Goal: Task Accomplishment & Management: Complete application form

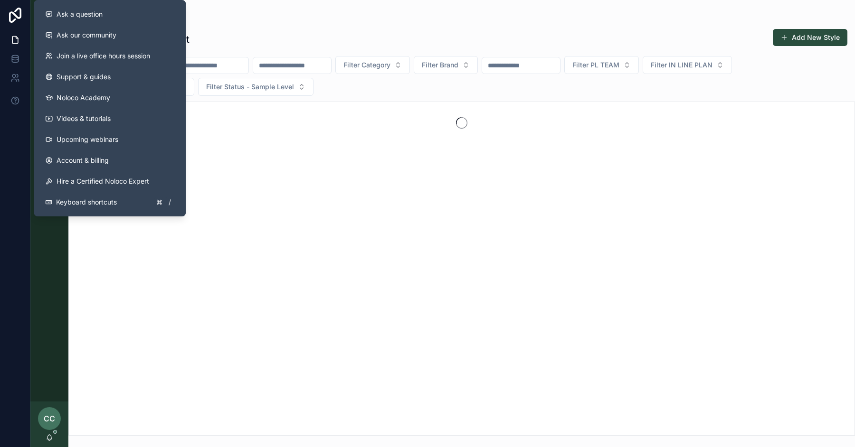
click at [332, 15] on div "scrollable content" at bounding box center [461, 19] width 771 height 8
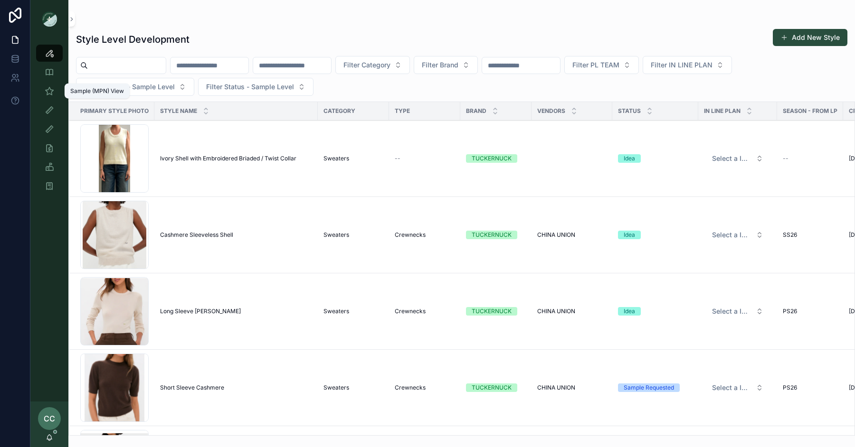
click at [47, 94] on icon "scrollable content" at bounding box center [49, 90] width 9 height 9
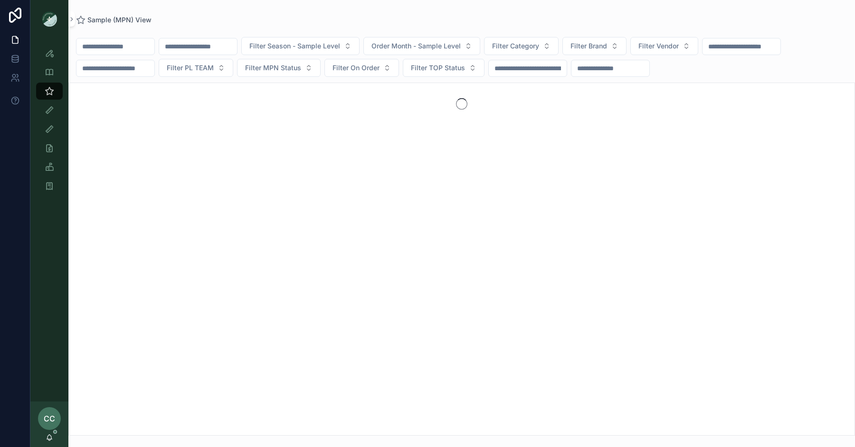
click at [117, 55] on div "Filter Season - Sample Level Order Month - Sample Level Filter Category Filter …" at bounding box center [461, 57] width 786 height 40
click at [115, 46] on input "scrollable content" at bounding box center [115, 46] width 78 height 13
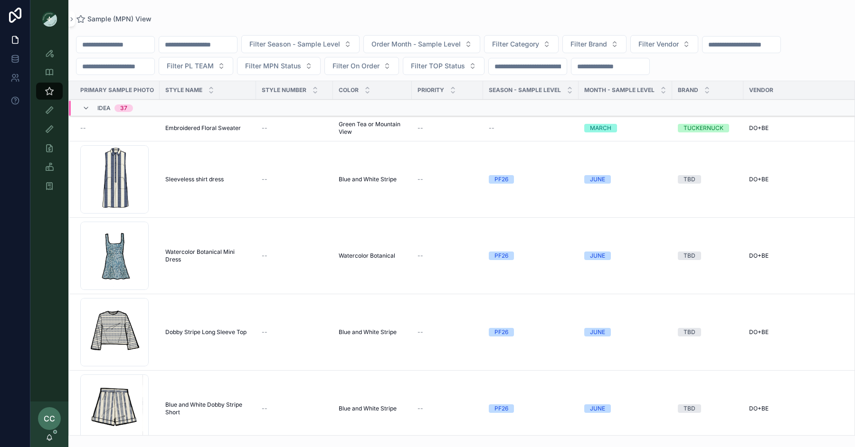
click at [604, 48] on span "Filter Brand" at bounding box center [588, 43] width 37 height 9
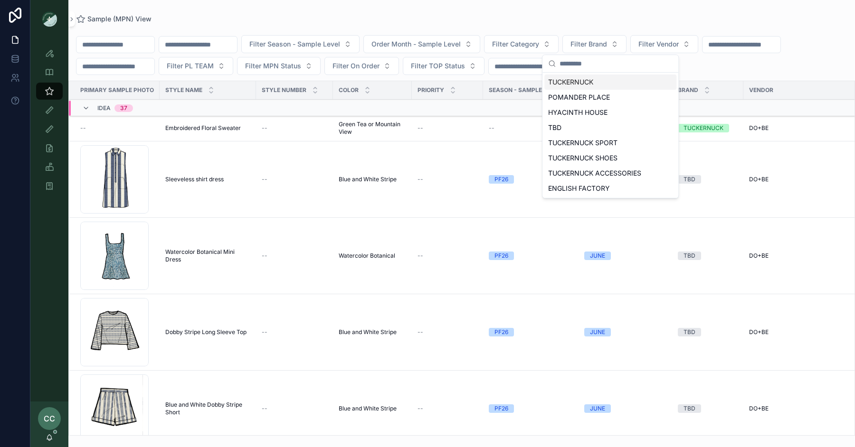
click at [595, 80] on div "TUCKERNUCK" at bounding box center [610, 82] width 132 height 15
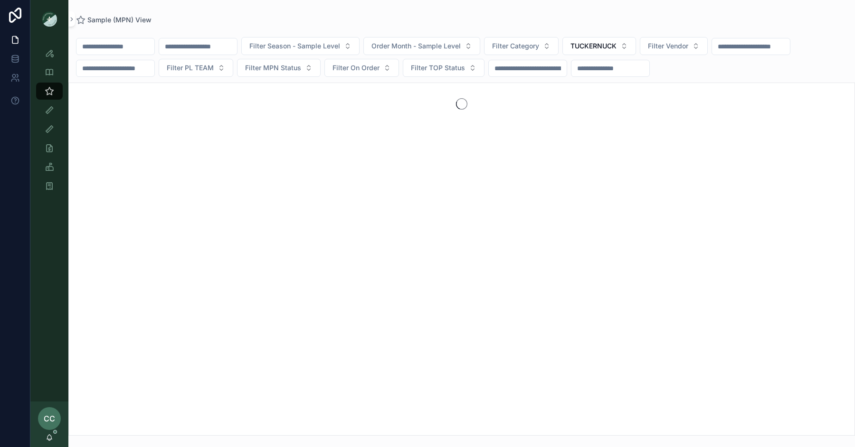
click at [682, 42] on span "Filter Vendor" at bounding box center [668, 45] width 40 height 9
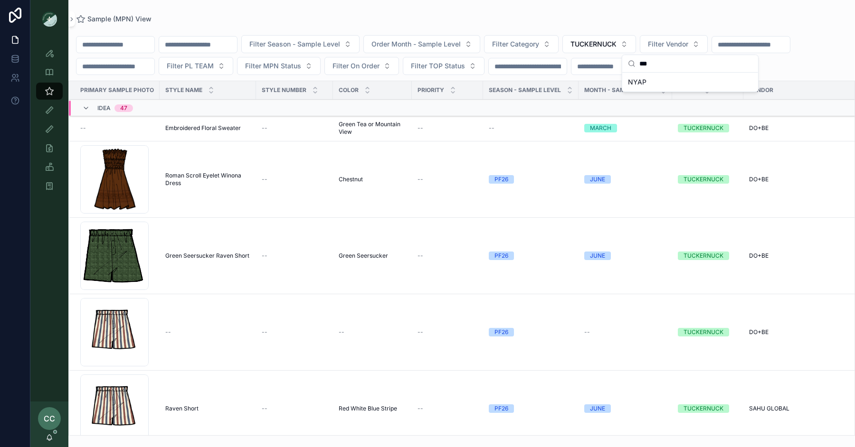
type input "****"
drag, startPoint x: 668, startPoint y: 85, endPoint x: 662, endPoint y: 66, distance: 20.3
click at [670, 85] on div "scrollable content" at bounding box center [672, 90] width 4 height 18
click at [675, 43] on span "Filter Vendor" at bounding box center [668, 43] width 40 height 9
type input "****"
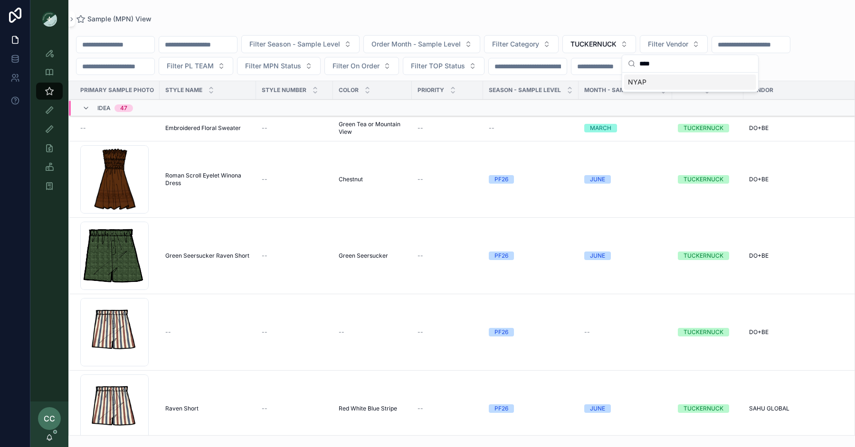
click at [639, 83] on span "NYAP" at bounding box center [637, 81] width 19 height 9
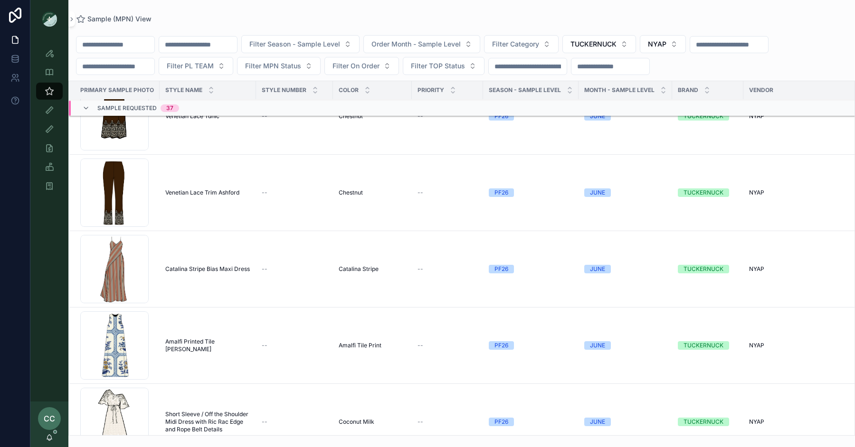
scroll to position [618, 0]
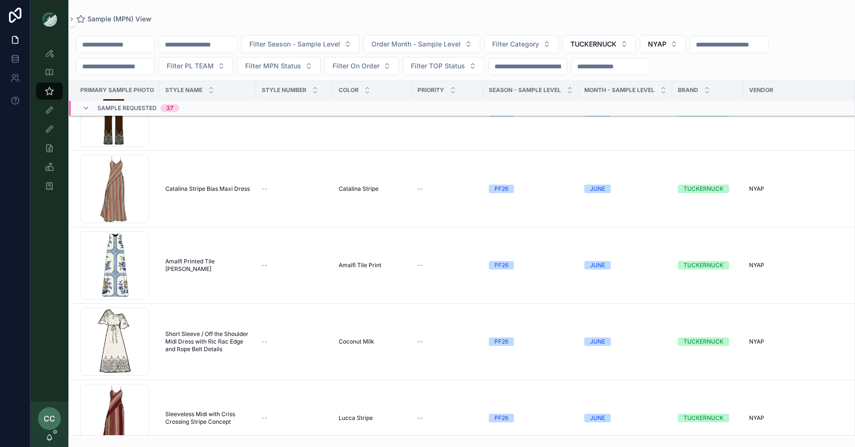
click at [521, 44] on span "Filter Category" at bounding box center [515, 43] width 47 height 9
type input "*****"
click at [498, 85] on span "Dresses" at bounding box center [487, 81] width 25 height 9
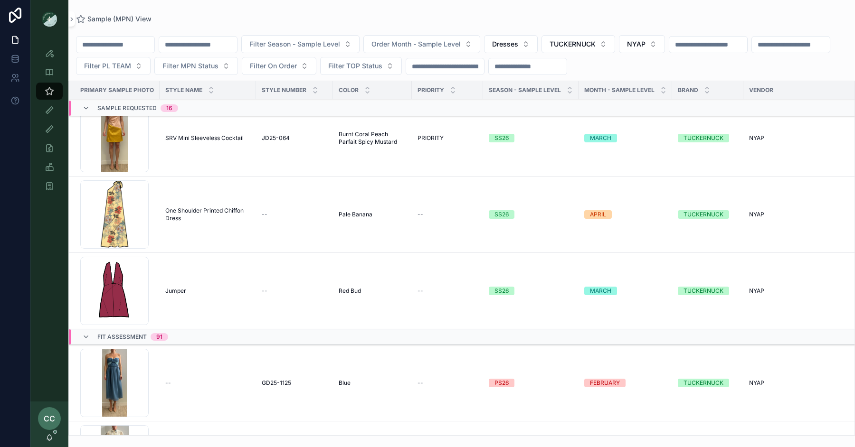
scroll to position [1085, 0]
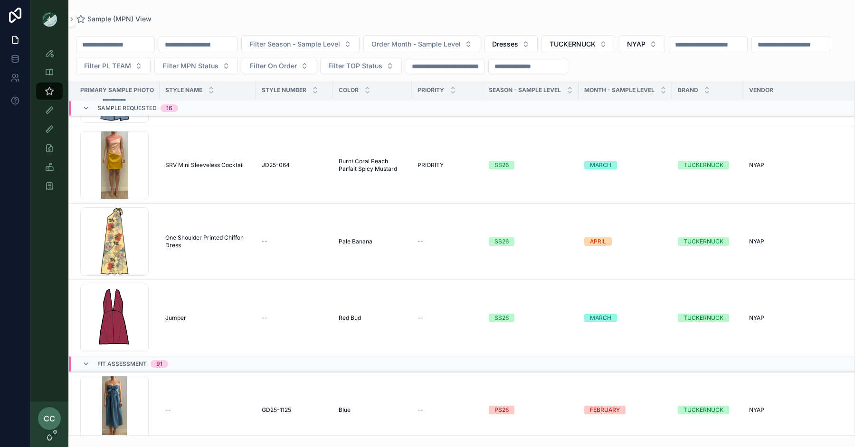
click at [207, 161] on span "SRV Mini Sleeveless Cocktail" at bounding box center [204, 165] width 78 height 8
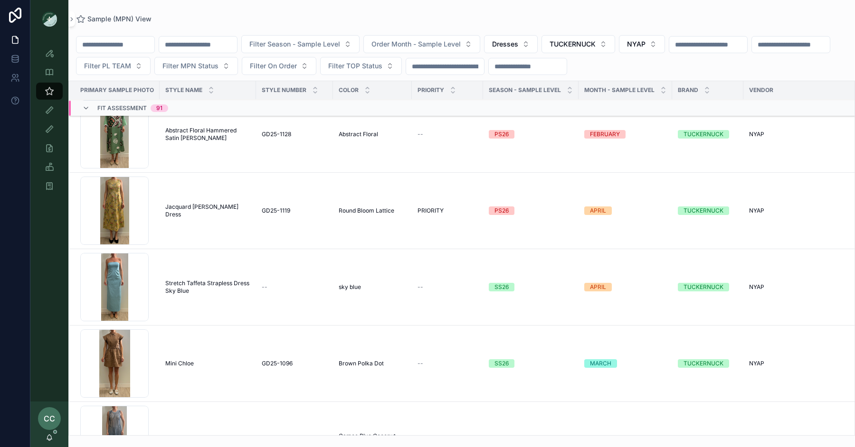
scroll to position [3246, 0]
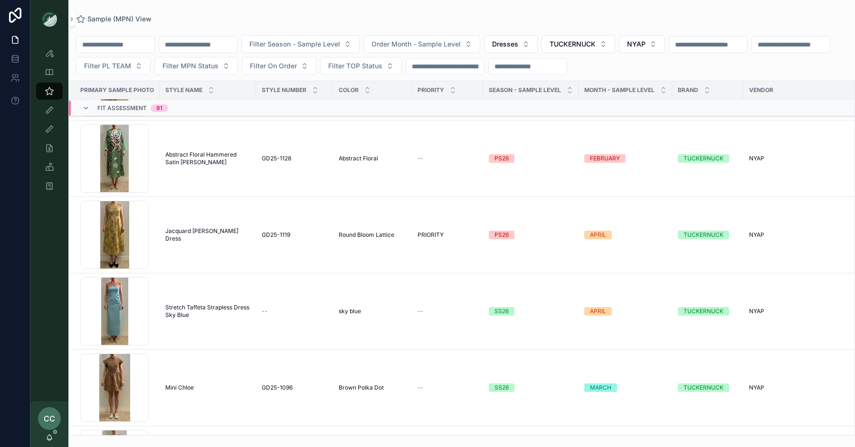
click at [131, 42] on input "scrollable content" at bounding box center [115, 44] width 78 height 13
type input "*****"
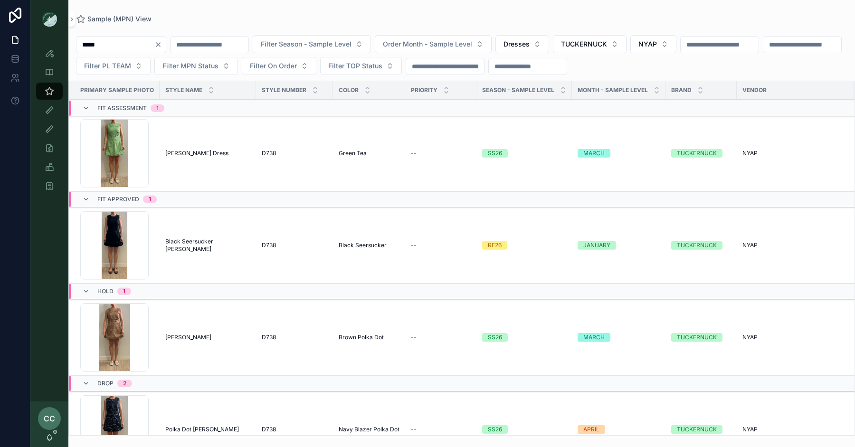
click at [181, 150] on span "Alisa Dress" at bounding box center [196, 154] width 63 height 8
click at [657, 44] on span "NYAP" at bounding box center [647, 43] width 19 height 9
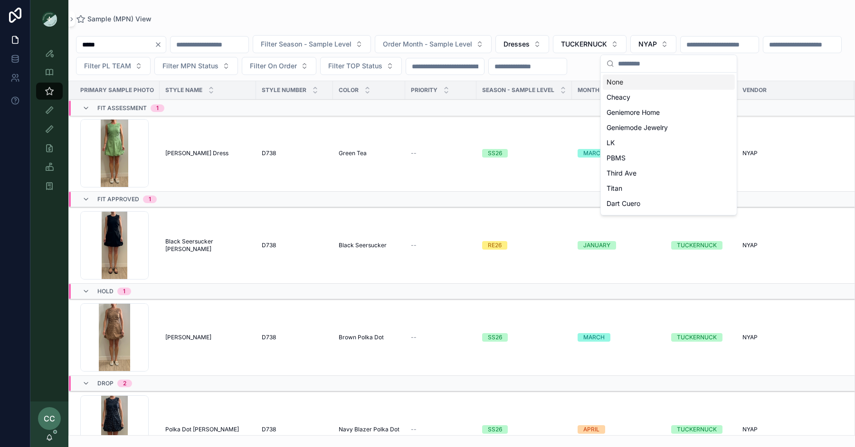
click at [627, 79] on div "None" at bounding box center [669, 82] width 132 height 15
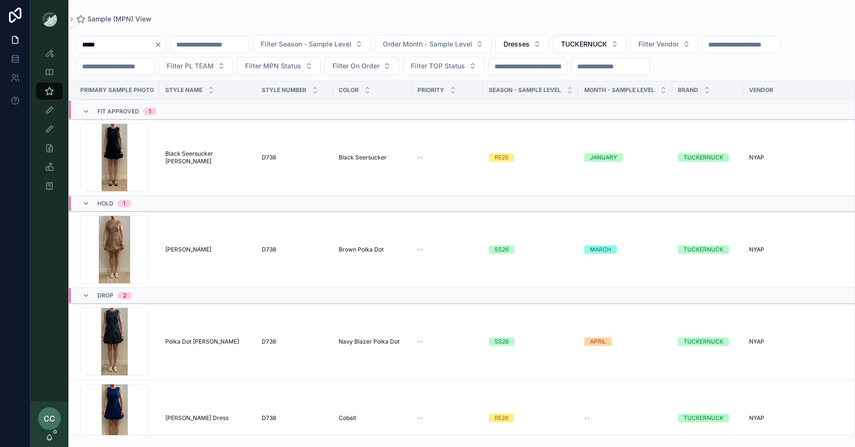
scroll to position [274, 0]
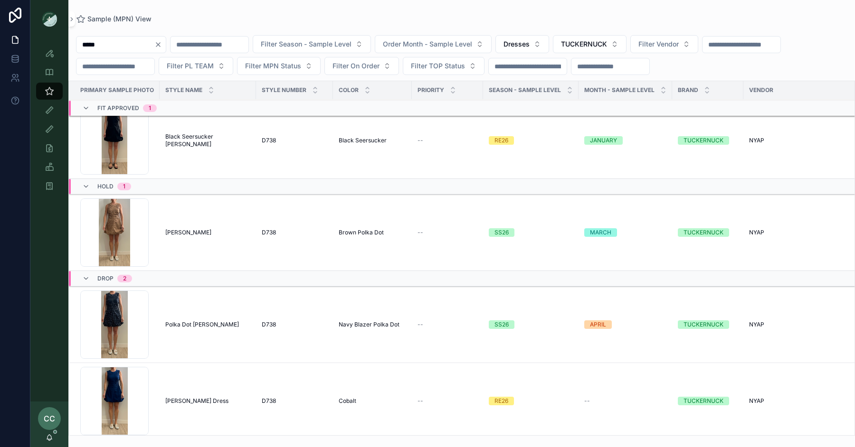
click at [136, 38] on input "*****" at bounding box center [115, 44] width 78 height 13
click at [154, 45] on input "*****" at bounding box center [115, 44] width 78 height 13
click at [166, 45] on button "Clear" at bounding box center [159, 45] width 11 height 8
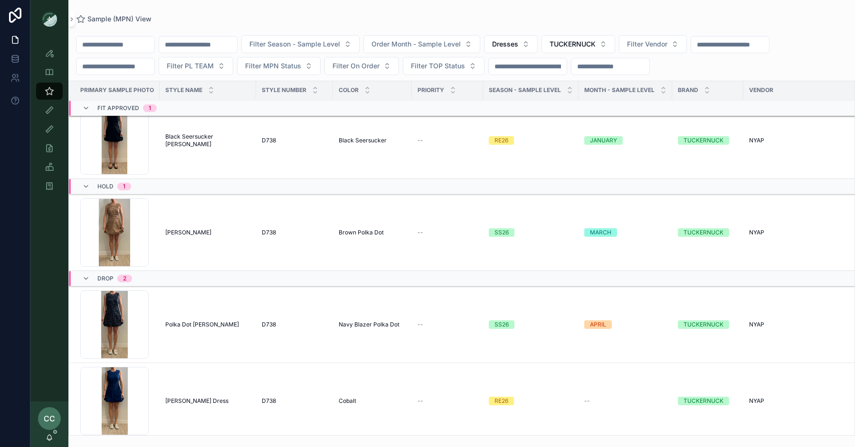
click at [189, 13] on div "Sample (MPN) View Filter Season - Sample Level Order Month - Sample Level Dress…" at bounding box center [461, 218] width 786 height 436
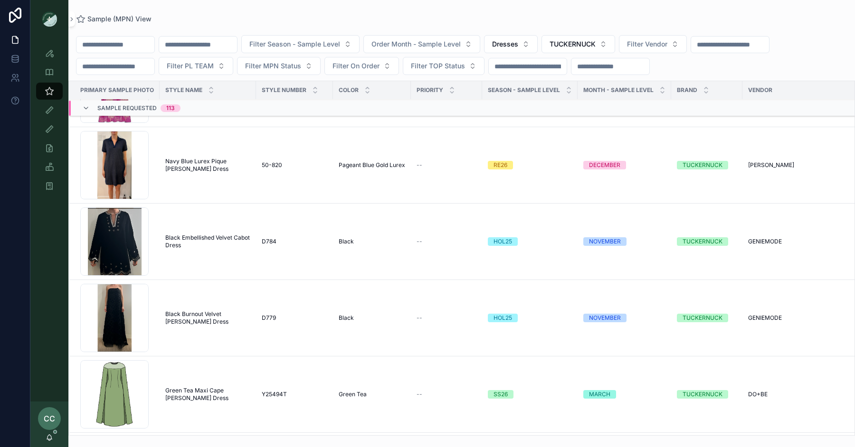
scroll to position [5081, 0]
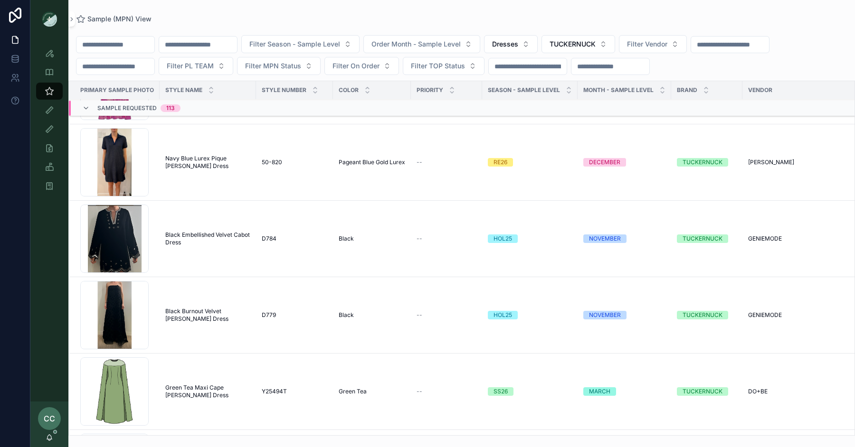
click at [318, 42] on span "Filter Season - Sample Level" at bounding box center [294, 43] width 91 height 9
type input "****"
click at [278, 85] on div "SS26" at bounding box center [318, 82] width 132 height 15
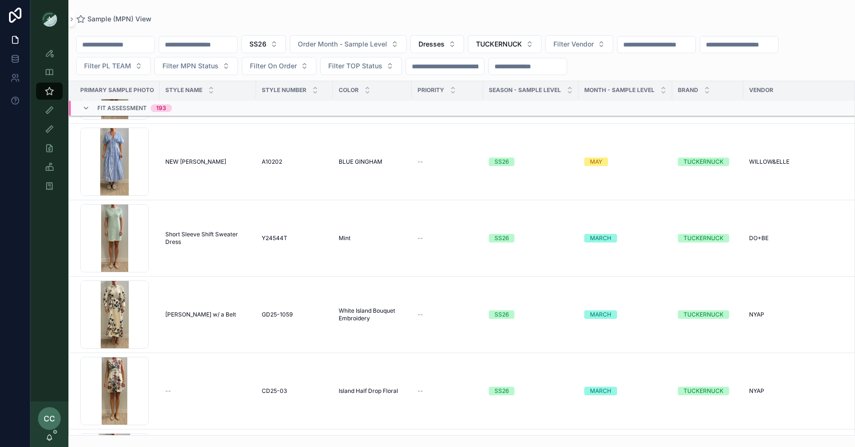
scroll to position [4910, 0]
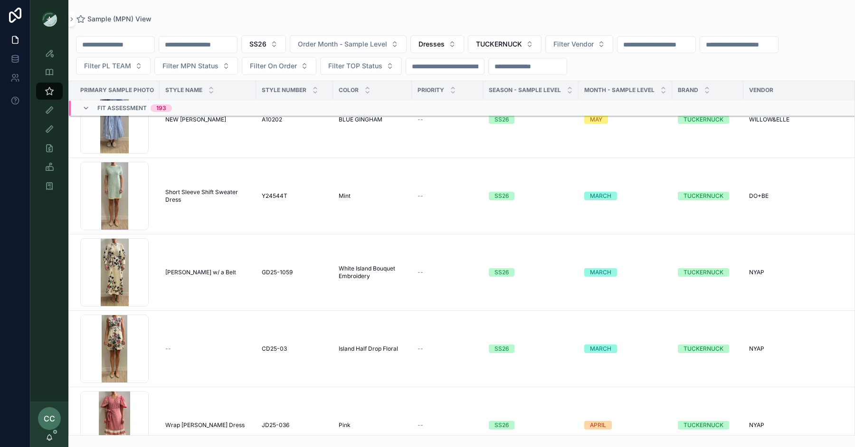
click at [210, 189] on span "Short Sleeve Shift Sweater Dress" at bounding box center [207, 196] width 85 height 15
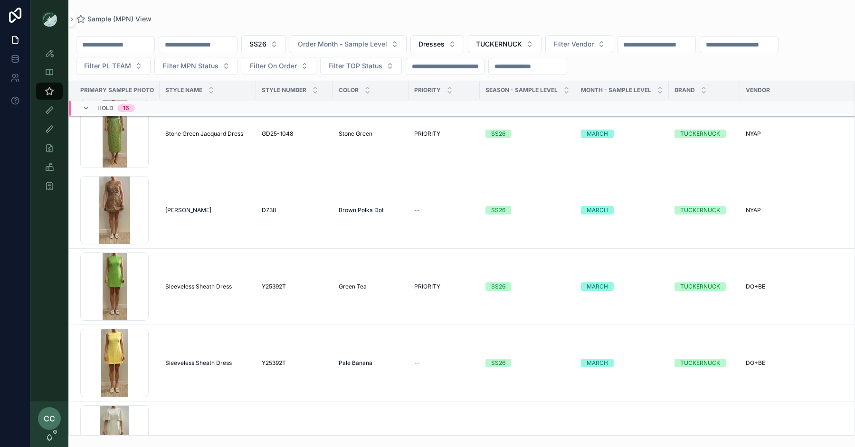
scroll to position [20149, 0]
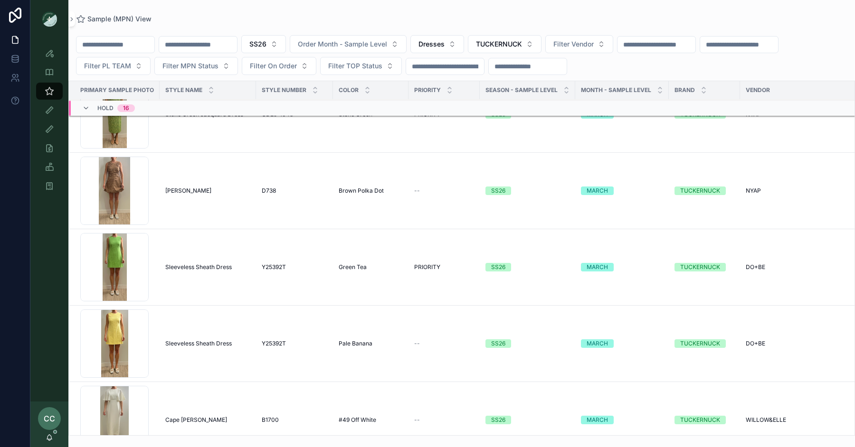
click at [217, 264] on span "Sleeveless Sheath Dress" at bounding box center [198, 268] width 66 height 8
click at [215, 340] on span "Sleeveless Sheath Dress" at bounding box center [198, 344] width 66 height 8
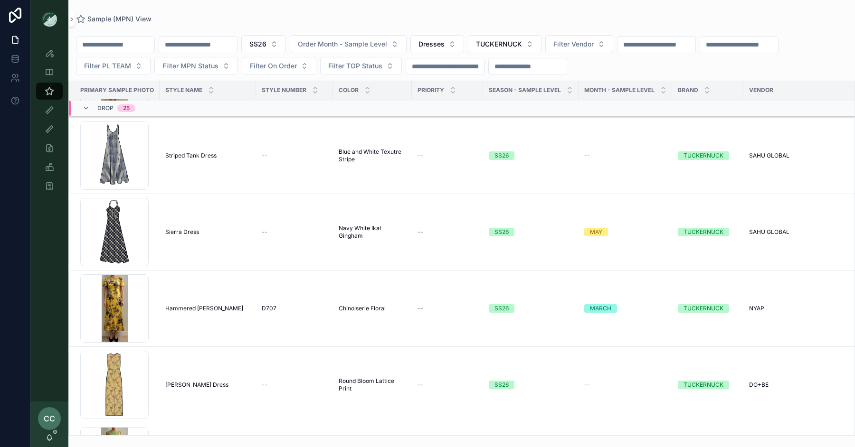
scroll to position [21531, 0]
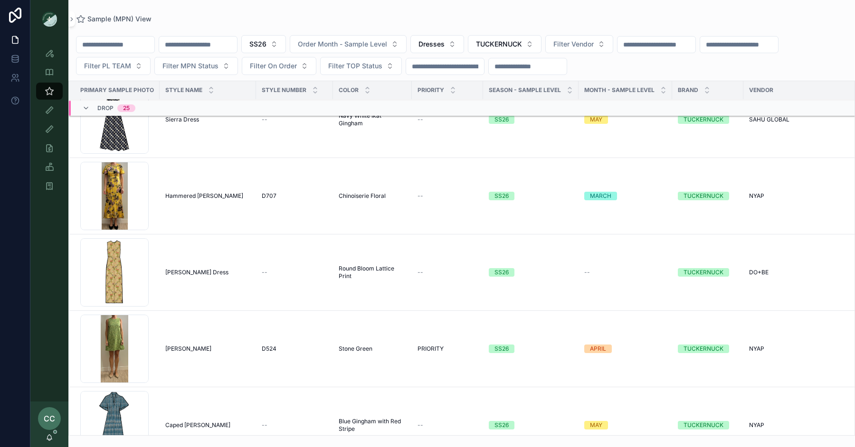
click at [594, 44] on span "Filter Vendor" at bounding box center [573, 43] width 40 height 9
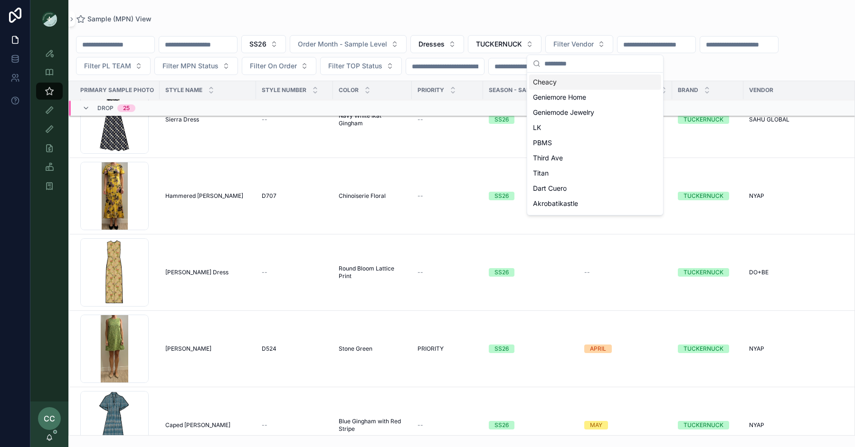
click at [363, 13] on div "Sample (MPN) View SS26 Order Month - Sample Level Dresses TUCKERNUCK Filter Ven…" at bounding box center [461, 218] width 786 height 436
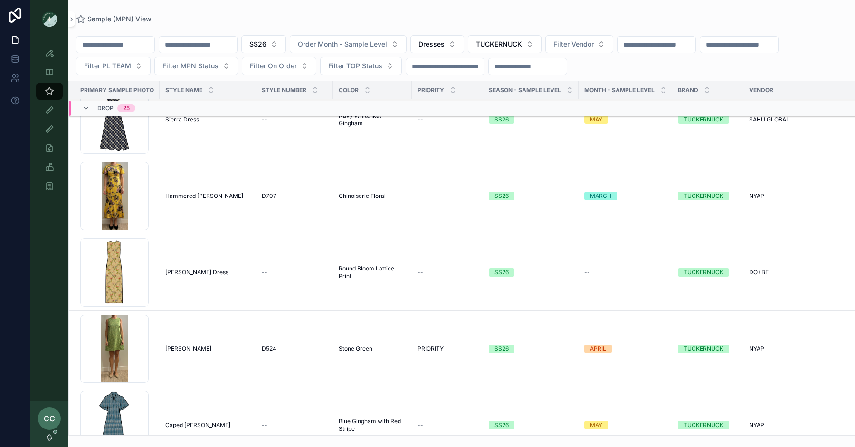
click at [123, 62] on span "Filter PL TEAM" at bounding box center [107, 65] width 47 height 9
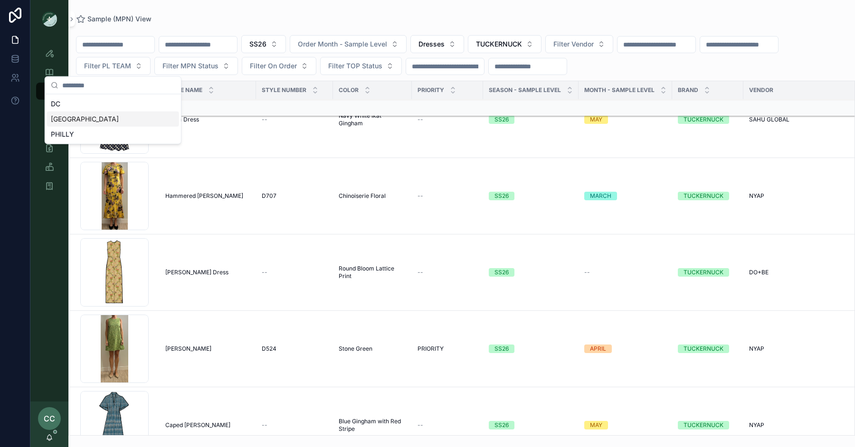
click at [102, 122] on div "NYC" at bounding box center [113, 119] width 132 height 15
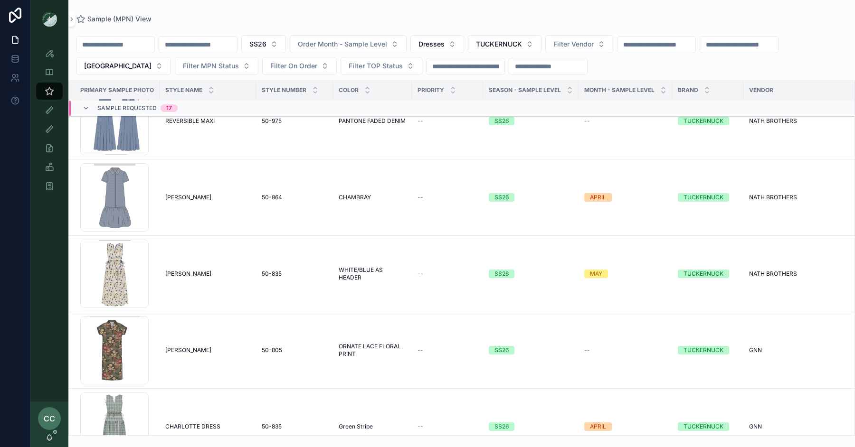
scroll to position [963, 0]
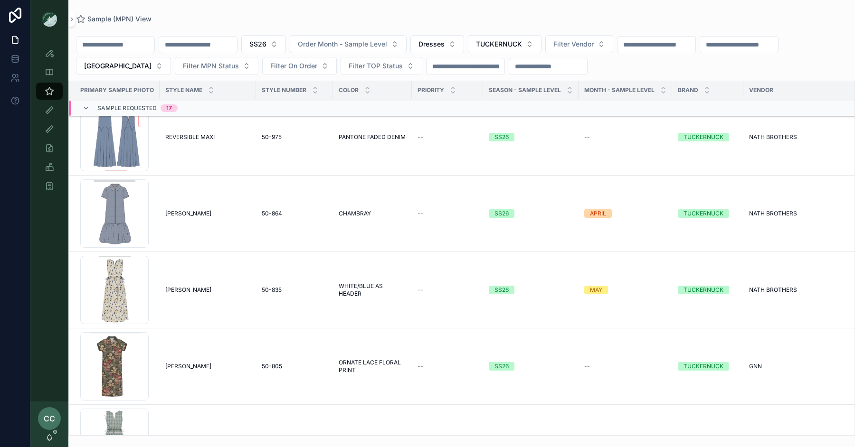
click at [205, 210] on span "MARTINE MAXI BUBBLE" at bounding box center [188, 214] width 46 height 8
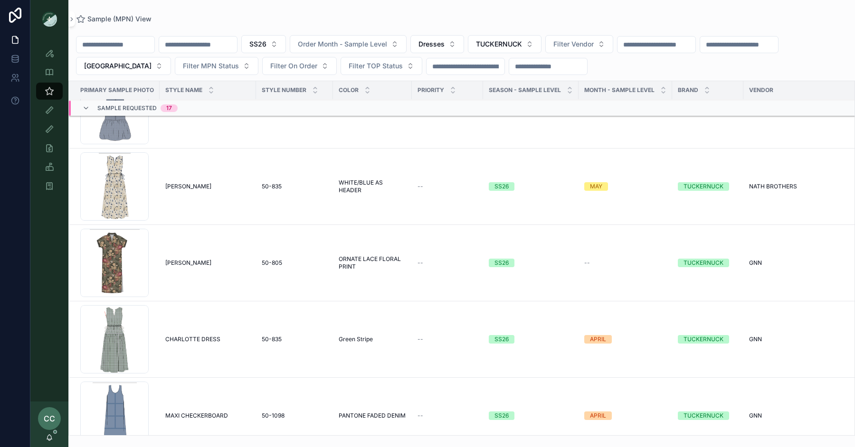
scroll to position [1128, 0]
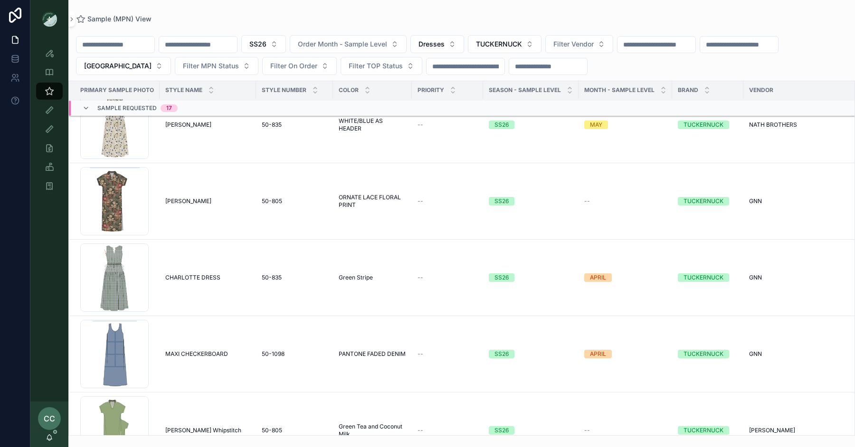
click at [194, 350] on span "MAXI CHECKERBOARD" at bounding box center [196, 354] width 63 height 8
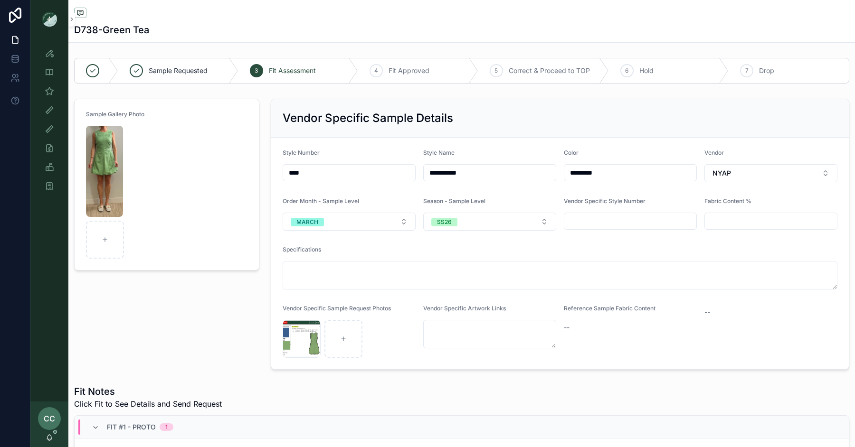
scroll to position [1225, 0]
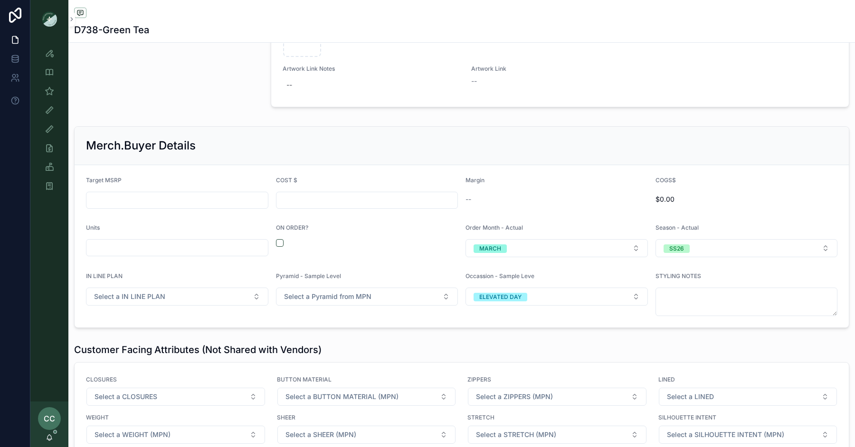
click at [279, 239] on button "scrollable content" at bounding box center [280, 243] width 8 height 8
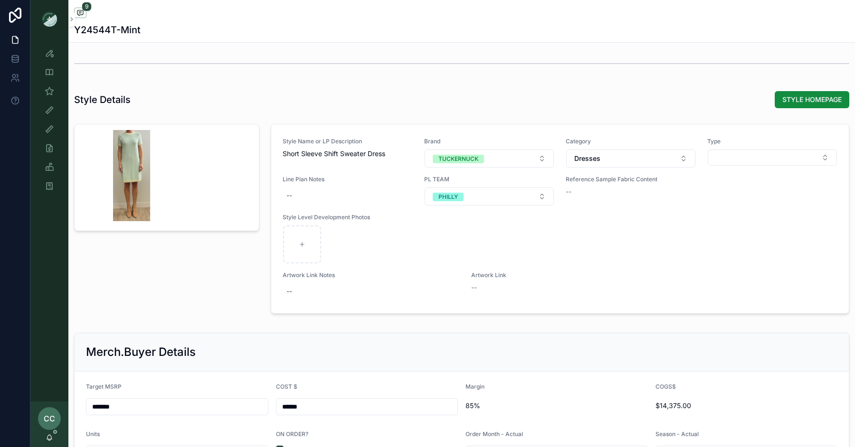
scroll to position [1122, 0]
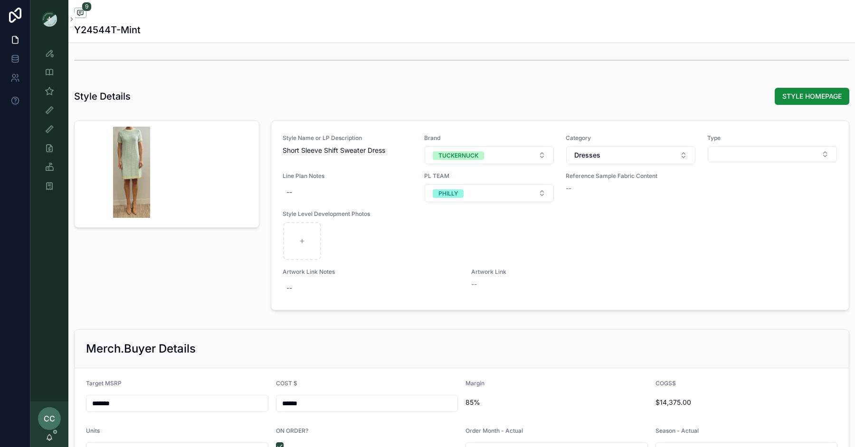
click at [735, 146] on button "Select Button" at bounding box center [772, 154] width 129 height 16
click at [728, 190] on div "Minis" at bounding box center [773, 189] width 132 height 15
click at [665, 118] on div "Style Name or LP Description Short Sleeve Shift Sweater Dress Brand TUCKERNUCK …" at bounding box center [560, 217] width 590 height 201
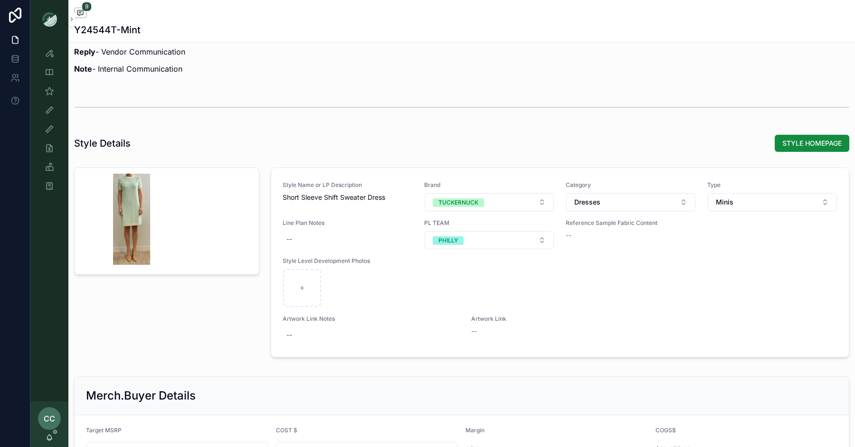
scroll to position [989, 0]
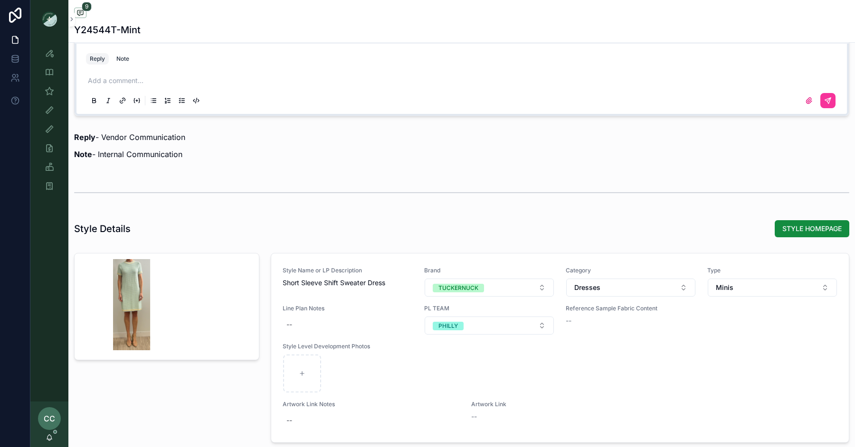
click at [130, 277] on div "scrollable content" at bounding box center [131, 304] width 91 height 91
click at [130, 288] on div "scrollable content" at bounding box center [131, 304] width 91 height 91
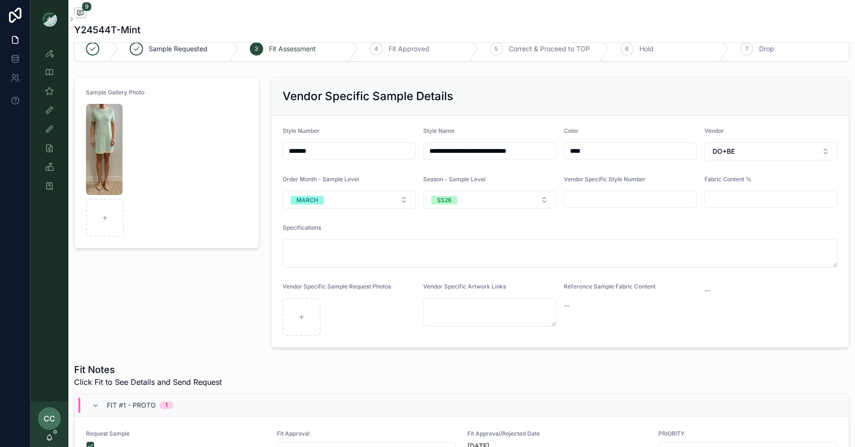
scroll to position [23, 0]
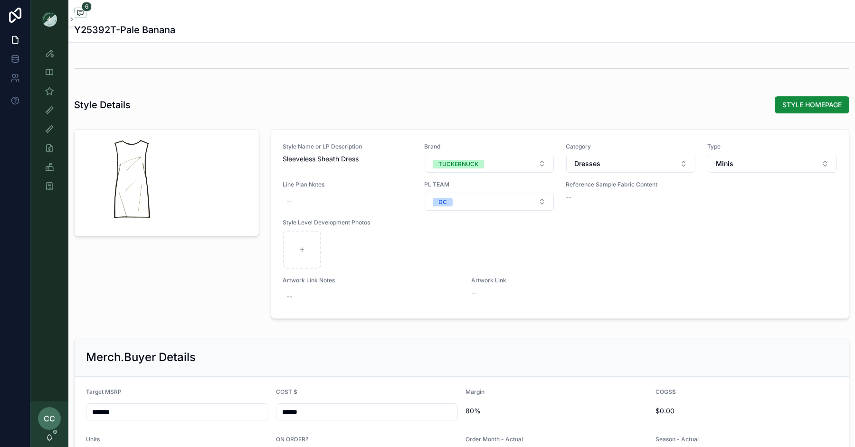
scroll to position [1436, 0]
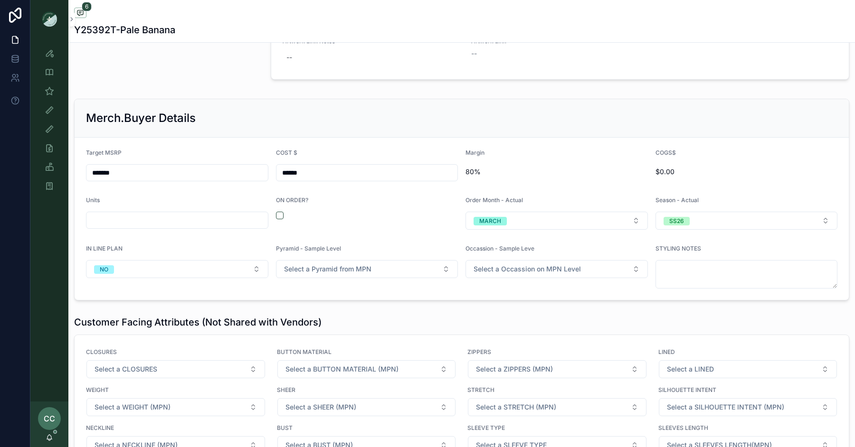
click at [277, 214] on button "scrollable content" at bounding box center [280, 216] width 8 height 8
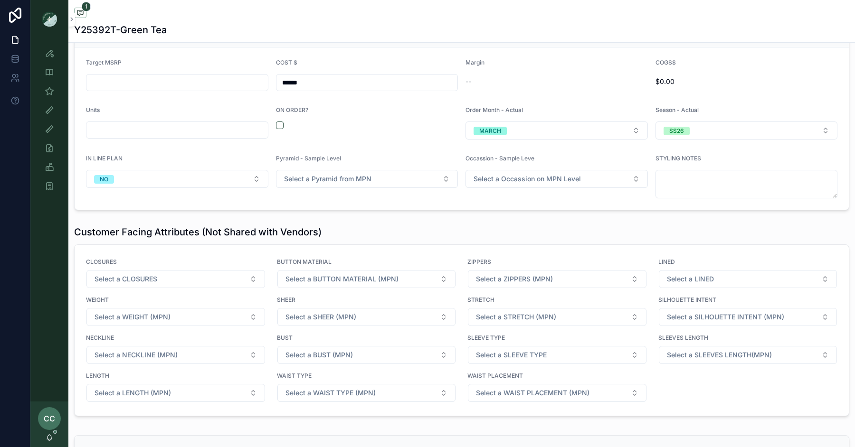
scroll to position [1328, 0]
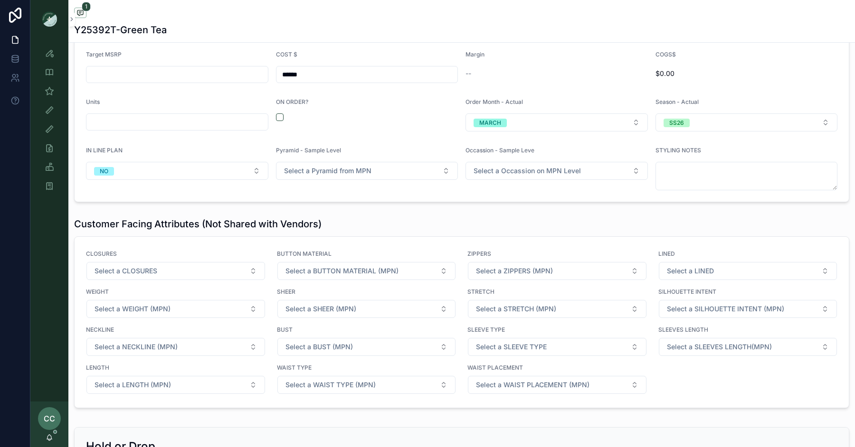
drag, startPoint x: 280, startPoint y: 113, endPoint x: 519, endPoint y: 0, distance: 264.7
click at [280, 113] on button "scrollable content" at bounding box center [280, 117] width 8 height 8
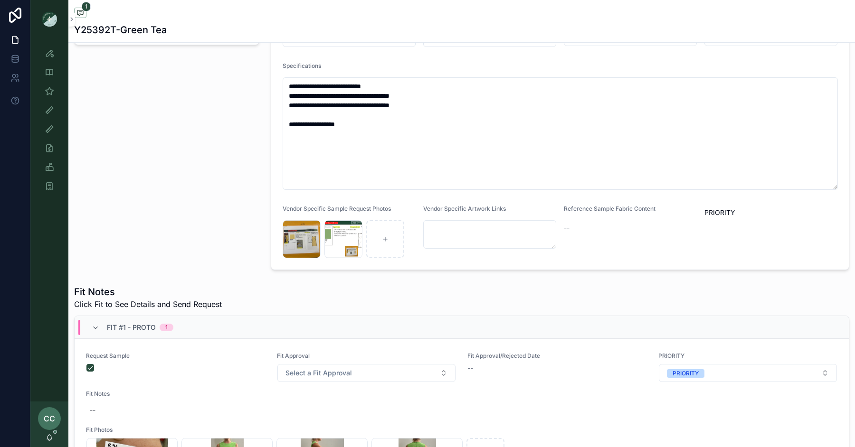
scroll to position [0, 0]
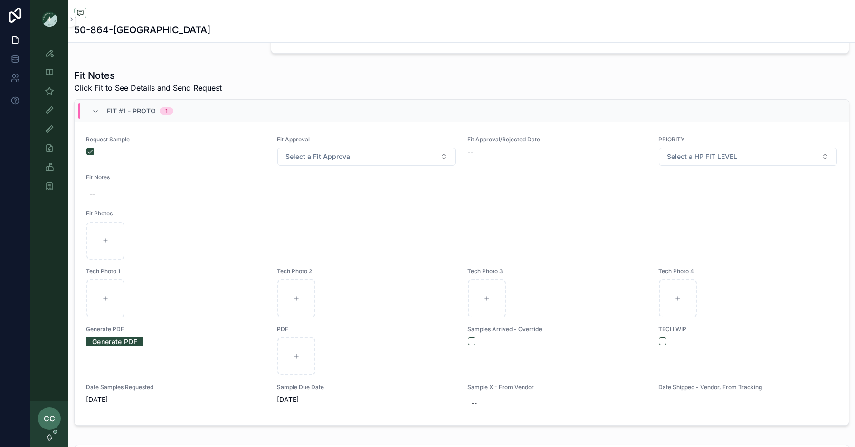
scroll to position [83, 0]
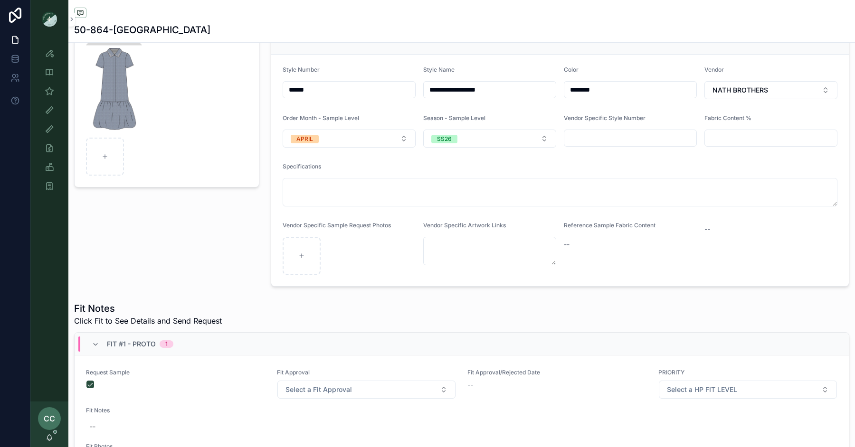
click at [342, 136] on button "APRIL" at bounding box center [349, 139] width 133 height 18
type input "***"
drag, startPoint x: 319, startPoint y: 174, endPoint x: 233, endPoint y: 257, distance: 119.9
click at [319, 174] on div "MARCH" at bounding box center [349, 175] width 132 height 14
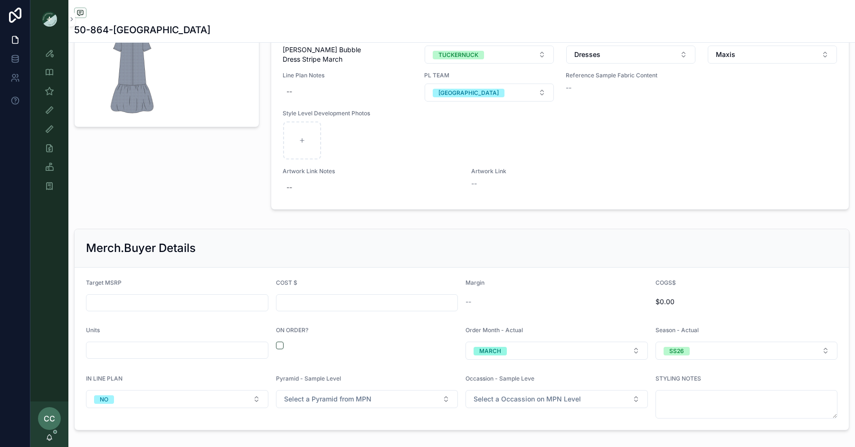
scroll to position [1303, 0]
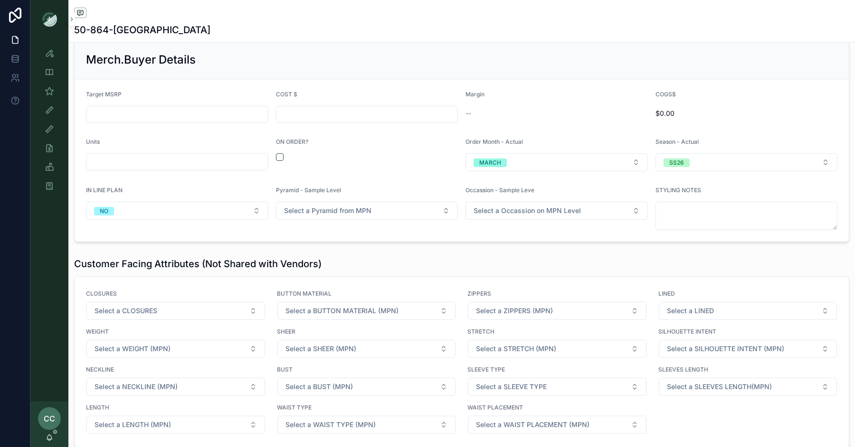
click at [283, 153] on div "scrollable content" at bounding box center [367, 157] width 182 height 8
click at [279, 153] on button "scrollable content" at bounding box center [280, 157] width 8 height 8
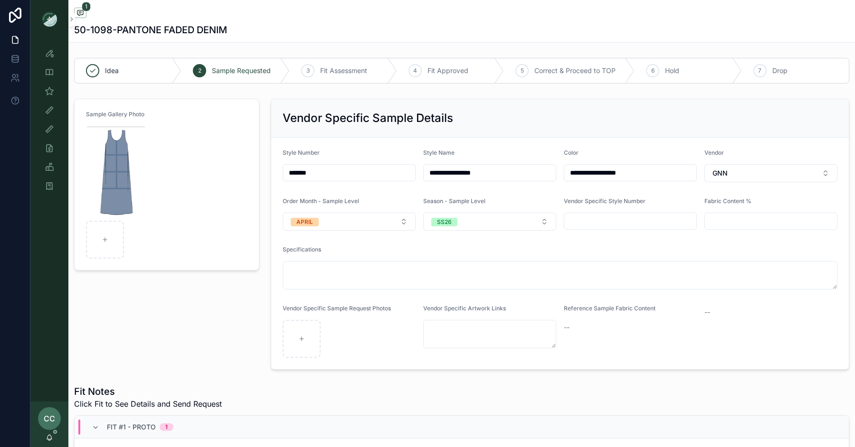
click at [329, 213] on div "APRIL" at bounding box center [349, 222] width 133 height 18
click at [330, 217] on button "APRIL" at bounding box center [349, 222] width 133 height 18
type input "*****"
click at [303, 258] on div "MARCH" at bounding box center [303, 258] width 21 height 9
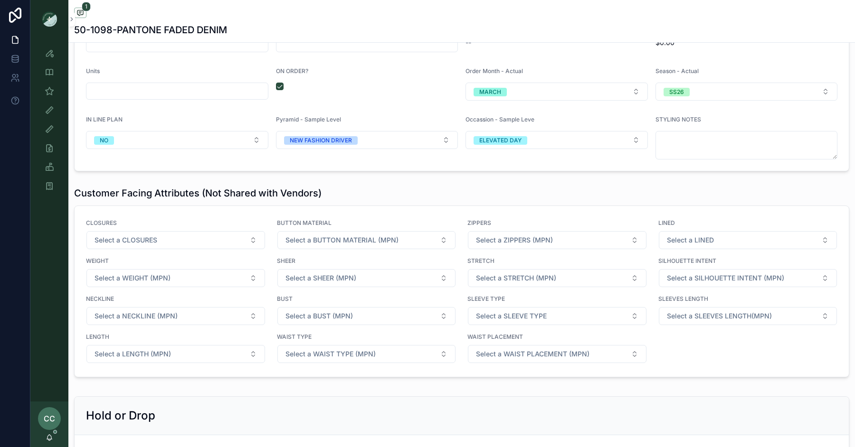
scroll to position [1250, 0]
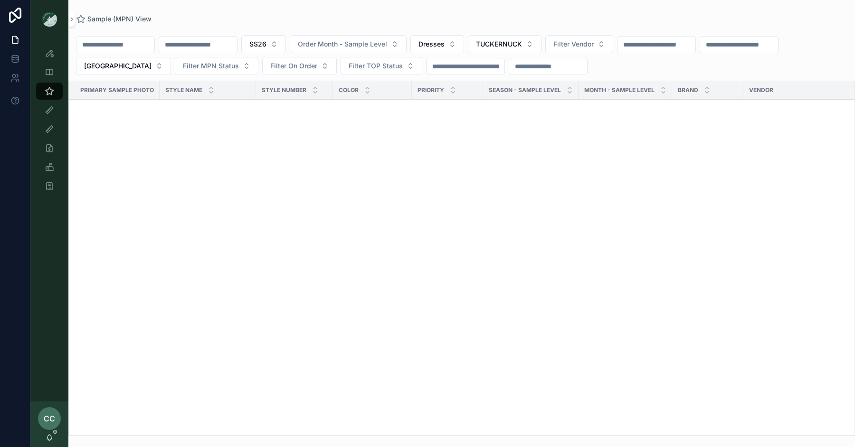
scroll to position [1128, 0]
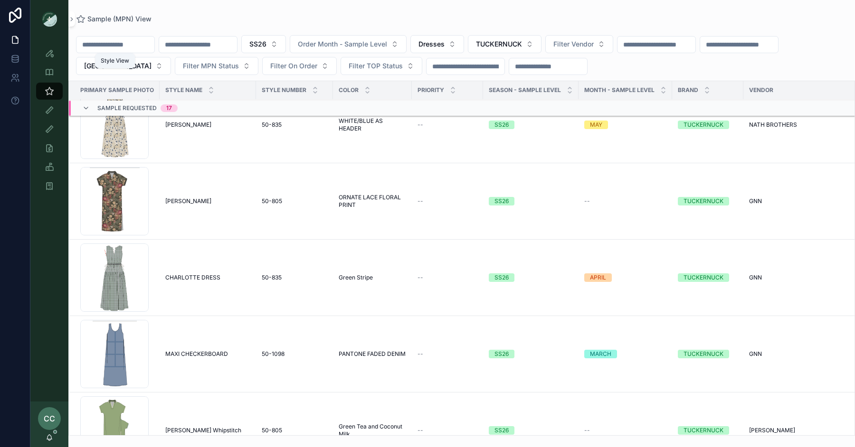
click at [52, 57] on icon "scrollable content" at bounding box center [49, 52] width 9 height 9
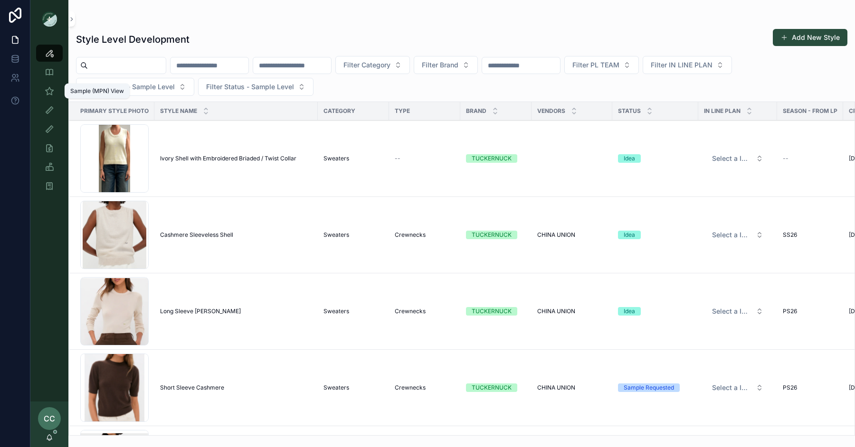
click at [49, 94] on icon "scrollable content" at bounding box center [49, 90] width 9 height 9
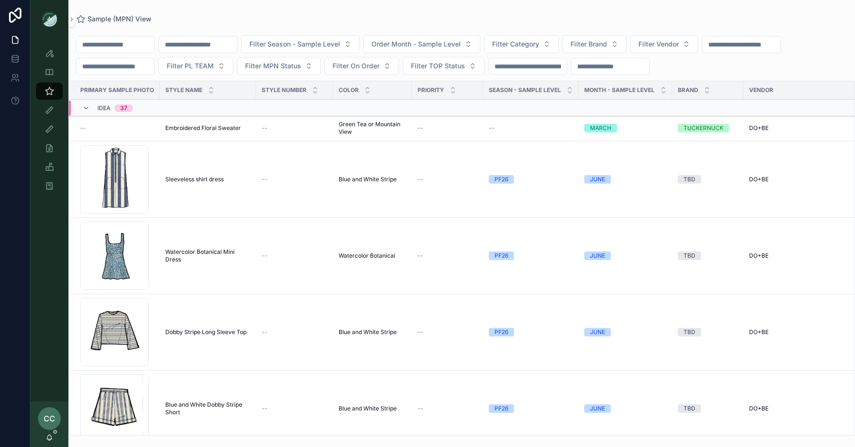
click at [114, 42] on input "scrollable content" at bounding box center [115, 44] width 78 height 13
type input "****"
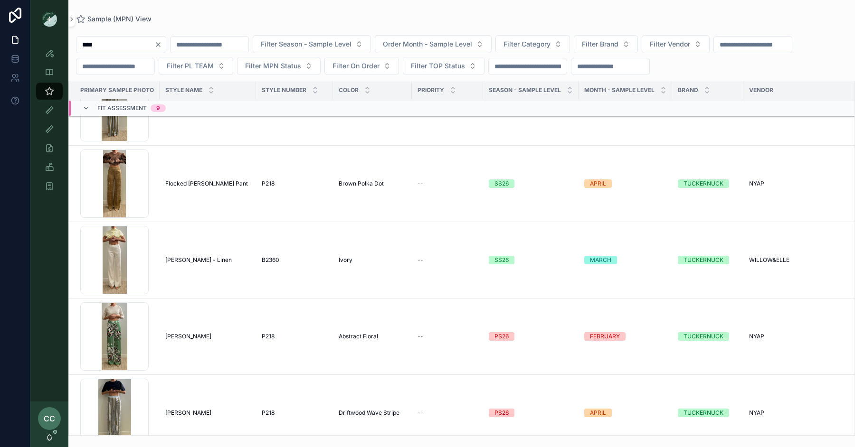
scroll to position [394, 0]
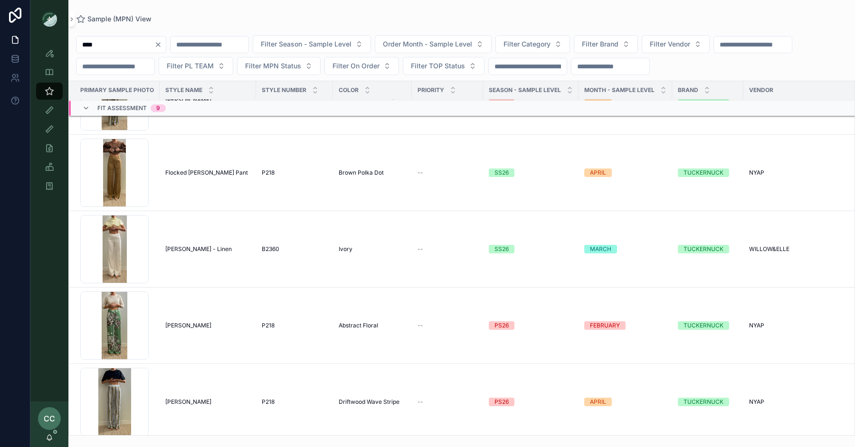
click at [213, 325] on div "Erin Pant Erin Pant" at bounding box center [207, 326] width 85 height 8
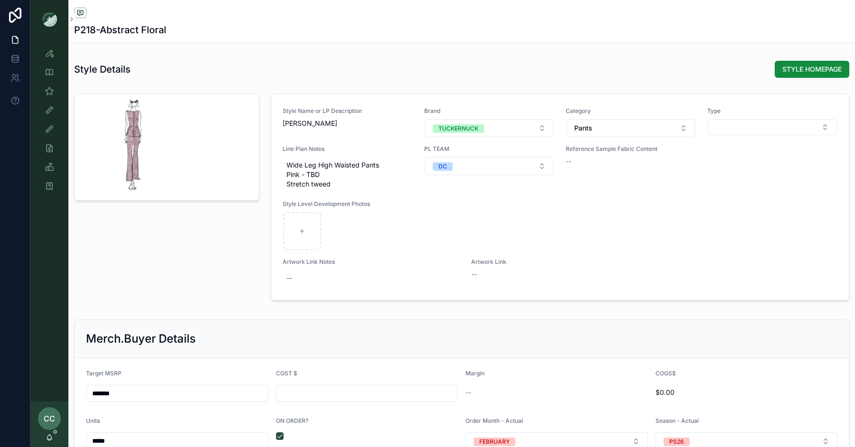
scroll to position [1378, 0]
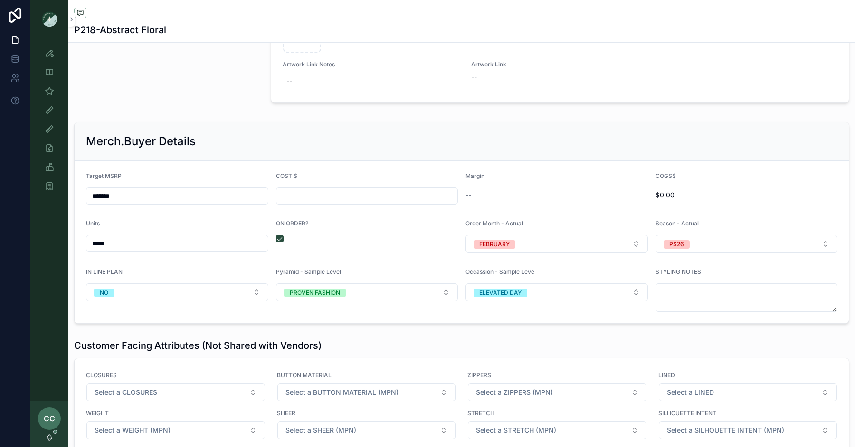
click at [331, 194] on input "scrollable content" at bounding box center [366, 195] width 181 height 13
paste input "******"
type input "******"
click at [336, 161] on form "Target MSRP ******* COST $ ****** Margin -- COGS$ $0.00 Units ***** ON ORDER? O…" at bounding box center [462, 242] width 774 height 162
click at [191, 189] on input "*******" at bounding box center [176, 195] width 181 height 13
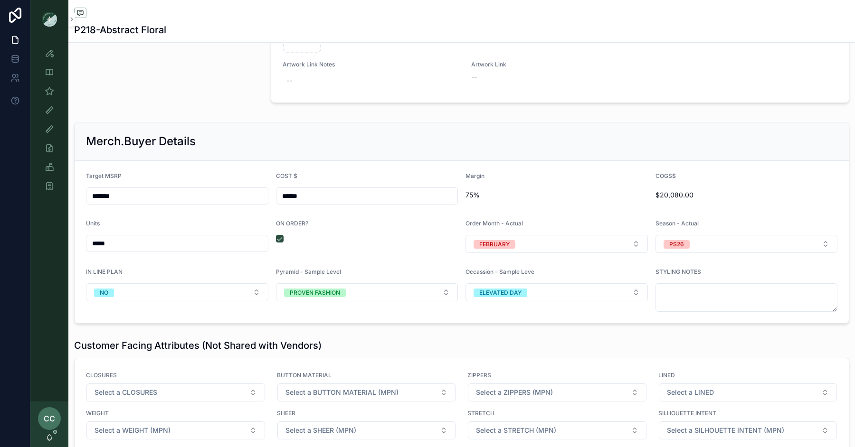
click at [351, 154] on div "Merch.Buyer Details" at bounding box center [462, 142] width 774 height 38
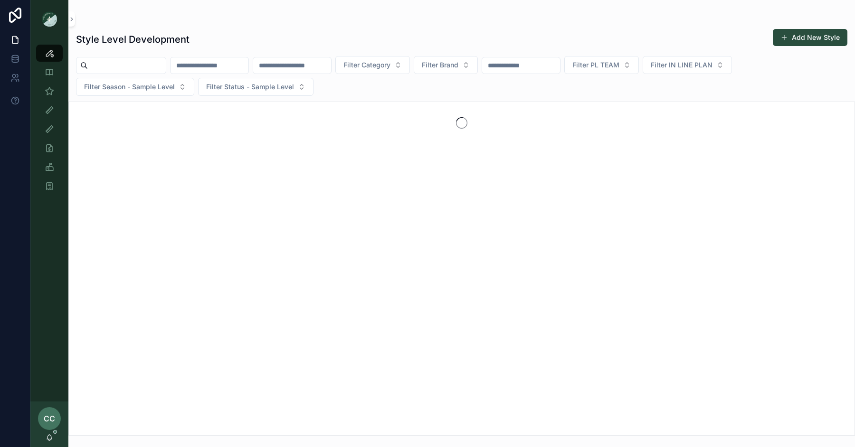
click at [123, 62] on input "scrollable content" at bounding box center [127, 65] width 78 height 13
click at [50, 90] on icon "scrollable content" at bounding box center [49, 90] width 9 height 9
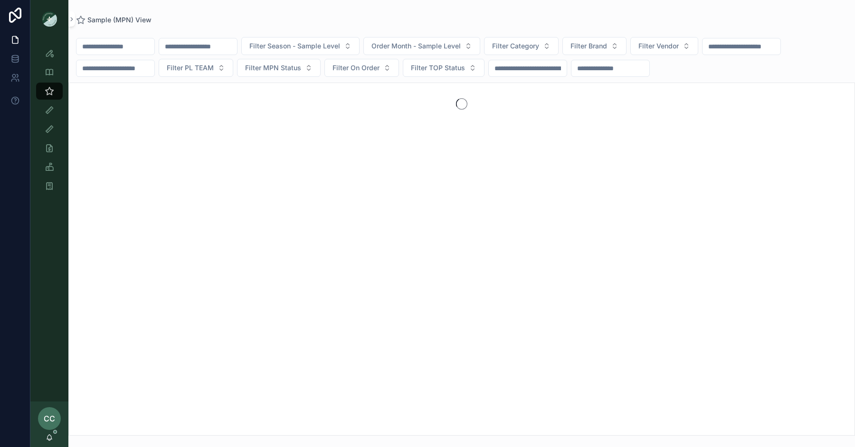
click at [120, 47] on input "scrollable content" at bounding box center [115, 46] width 78 height 13
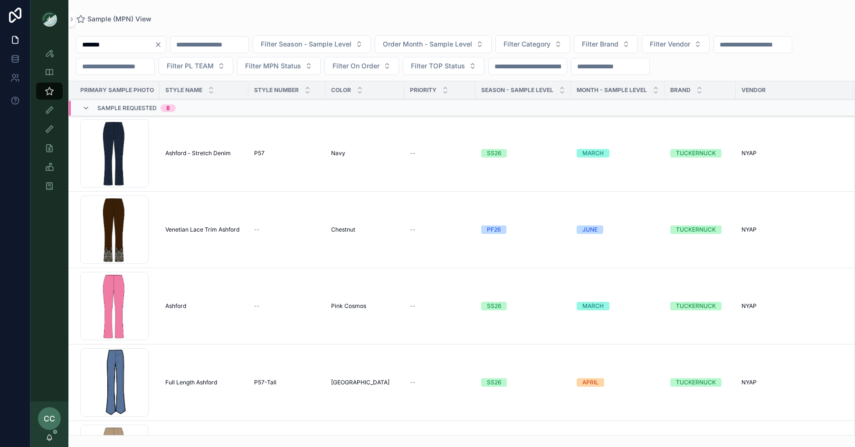
click at [211, 150] on span "Ashford - Stretch Denim" at bounding box center [198, 154] width 66 height 8
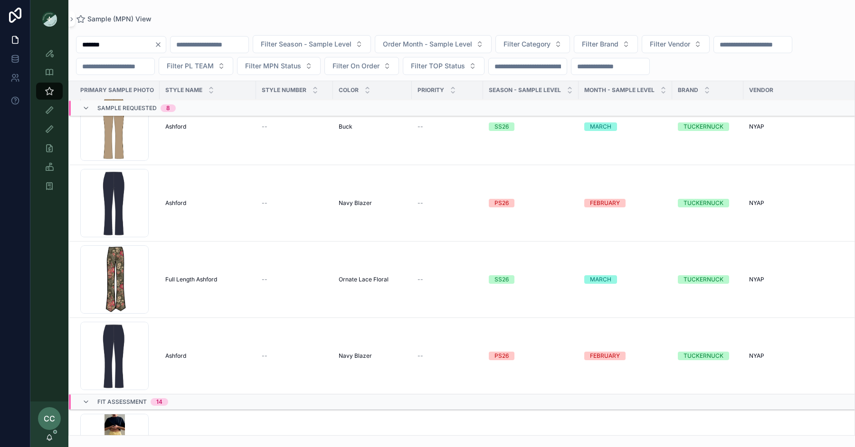
scroll to position [347, 0]
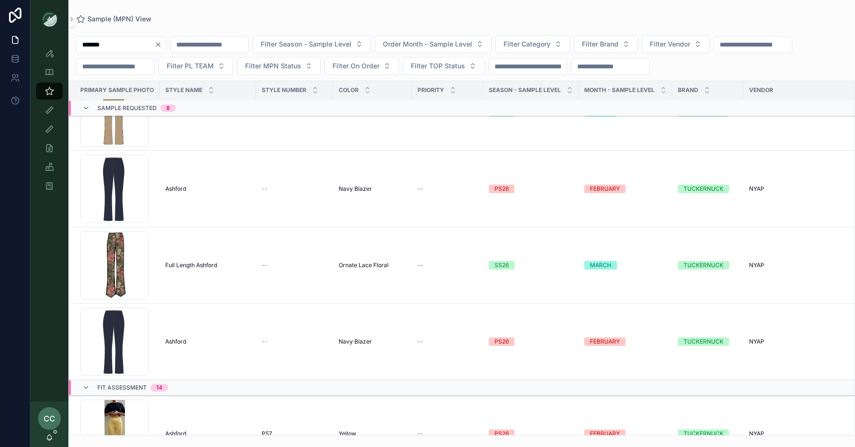
click at [178, 186] on span "Ashford" at bounding box center [175, 189] width 21 height 8
click at [170, 339] on span "Ashford" at bounding box center [175, 342] width 21 height 8
click at [116, 42] on input "*******" at bounding box center [115, 44] width 78 height 13
type input "*****"
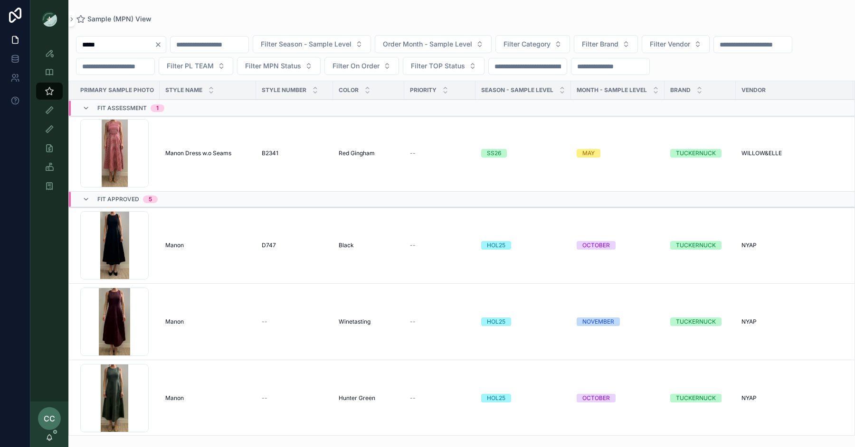
click at [177, 243] on span "Manon" at bounding box center [174, 246] width 19 height 8
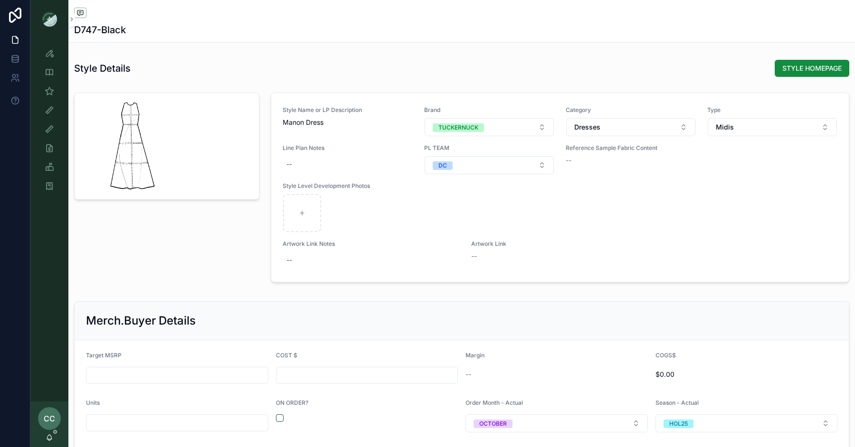
scroll to position [1043, 0]
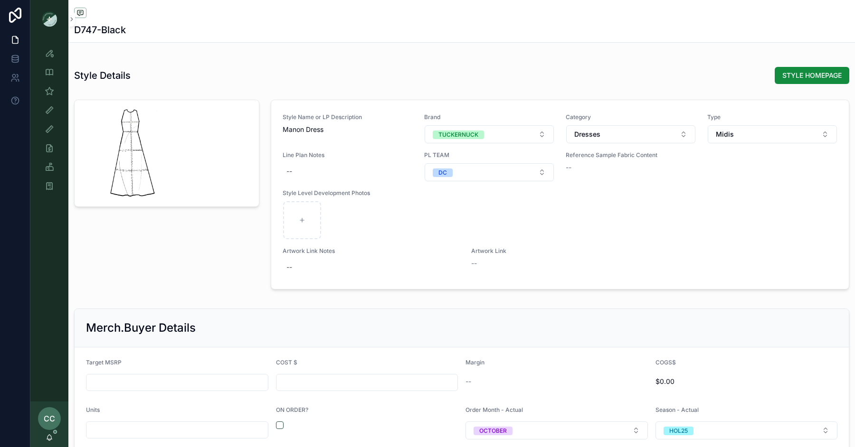
click at [808, 74] on span "STYLE HOMEPAGE" at bounding box center [811, 75] width 59 height 9
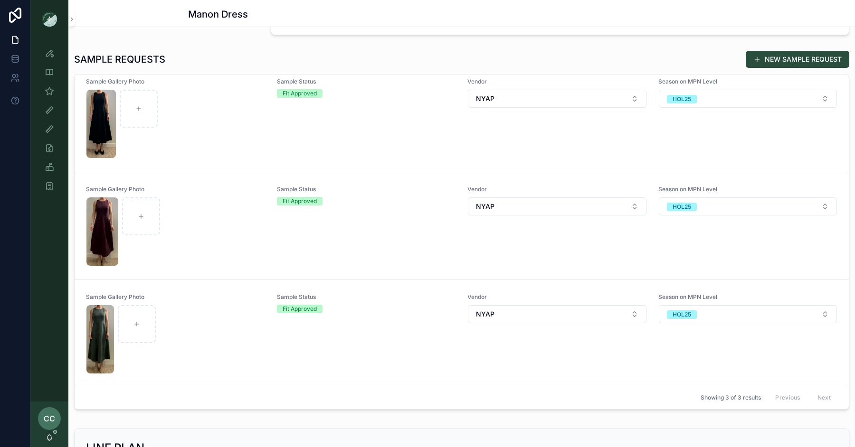
scroll to position [204, 0]
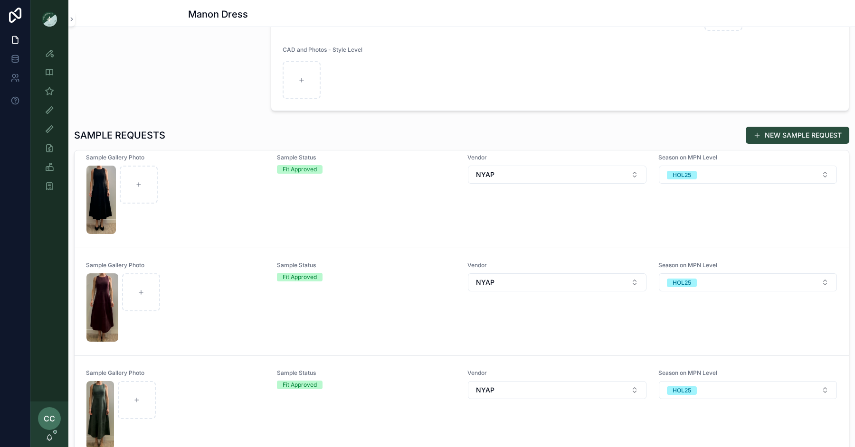
click at [812, 131] on button "NEW SAMPLE REQUEST" at bounding box center [798, 135] width 104 height 17
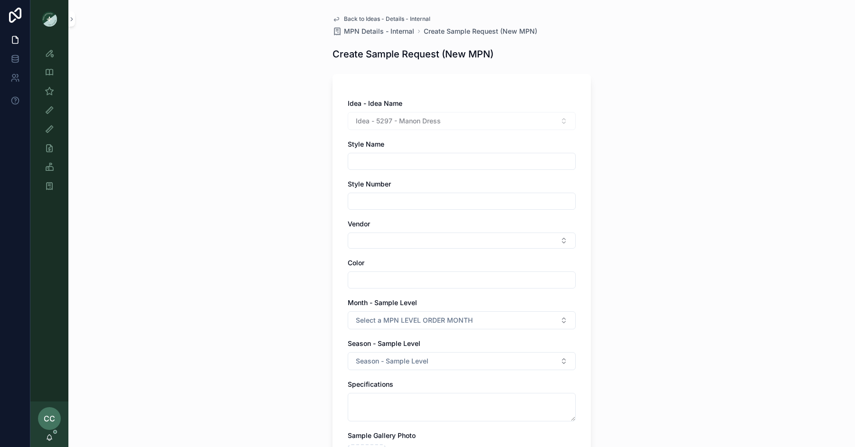
click at [402, 157] on input "scrollable content" at bounding box center [461, 161] width 227 height 13
click at [352, 155] on input "**********" at bounding box center [461, 161] width 227 height 13
type input "**********"
click at [363, 246] on button "Select Button" at bounding box center [462, 241] width 228 height 16
type input "****"
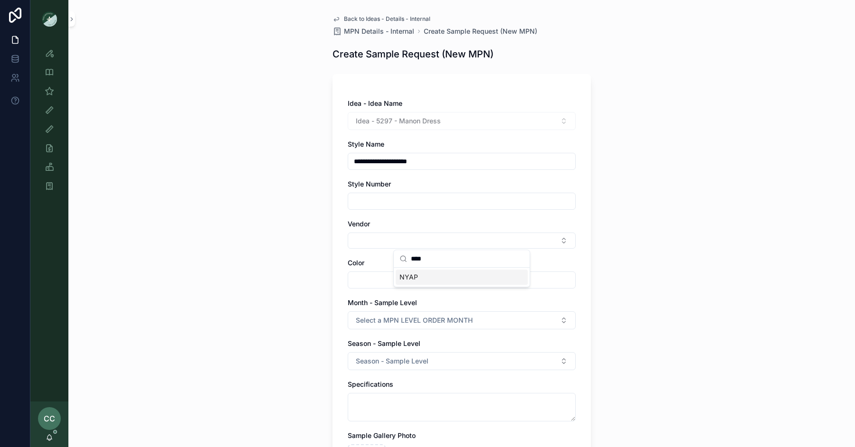
click at [411, 280] on span "NYAP" at bounding box center [408, 277] width 19 height 9
click at [369, 283] on input "scrollable content" at bounding box center [461, 281] width 227 height 13
type input "**********"
click at [373, 318] on span "Select a MPN LEVEL ORDER MONTH" at bounding box center [414, 322] width 117 height 9
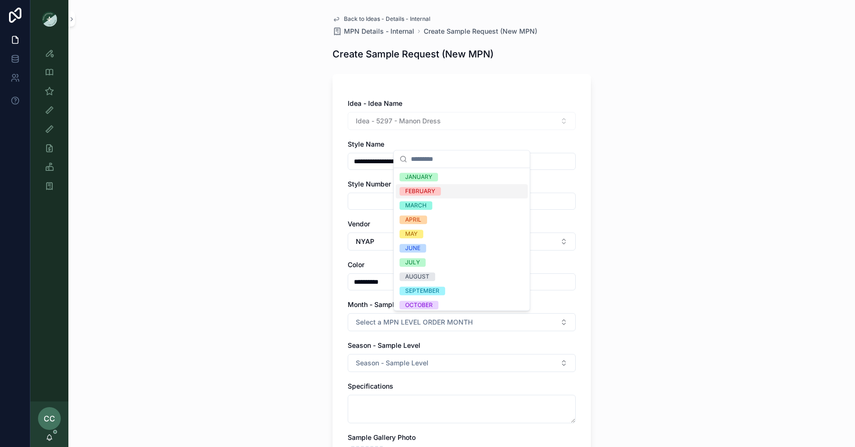
click at [430, 190] on div "FEBRUARY" at bounding box center [420, 191] width 30 height 9
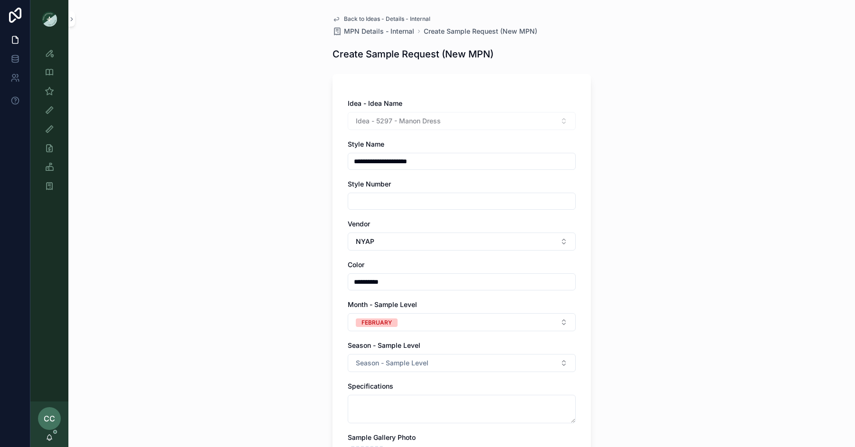
click at [409, 363] on span "Season - Sample Level" at bounding box center [392, 363] width 73 height 9
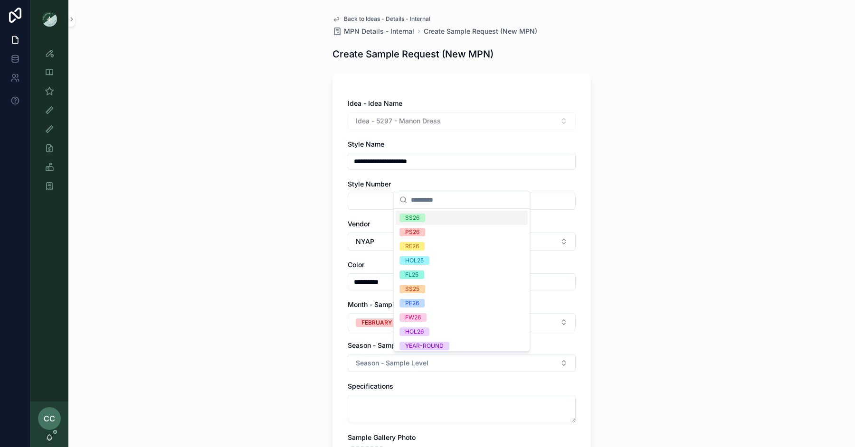
click at [432, 214] on div "SS26" at bounding box center [462, 218] width 132 height 14
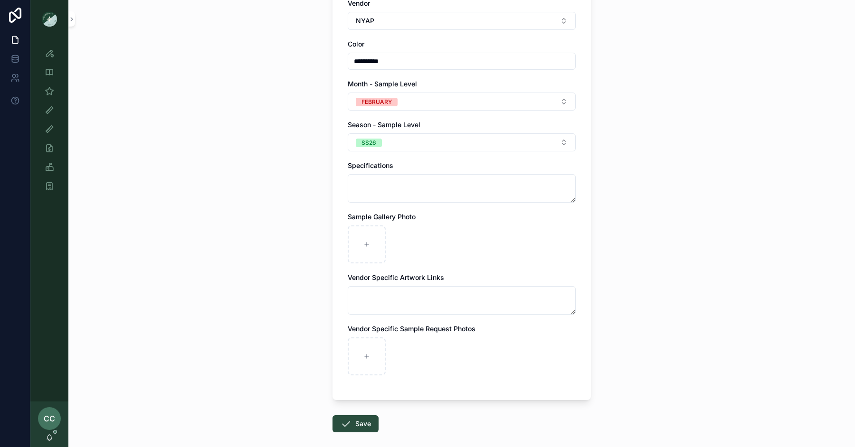
scroll to position [265, 0]
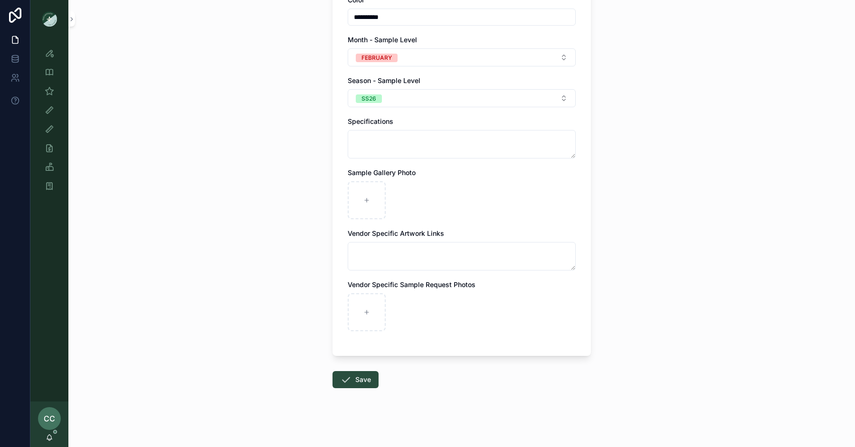
click at [361, 380] on button "Save" at bounding box center [355, 379] width 46 height 17
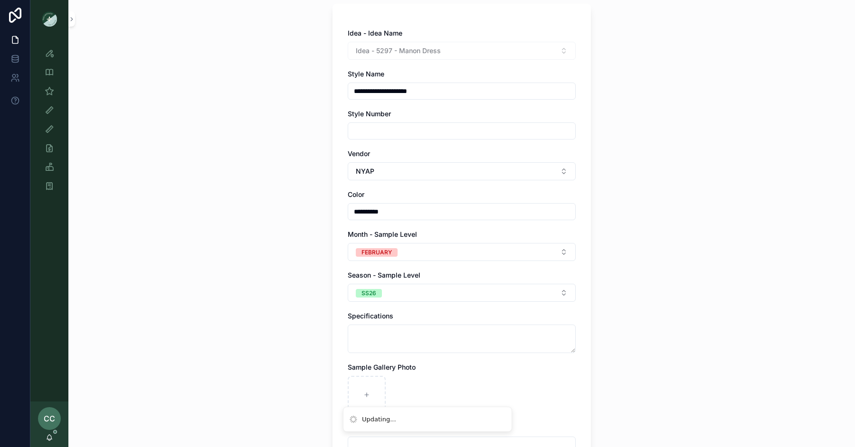
scroll to position [0, 0]
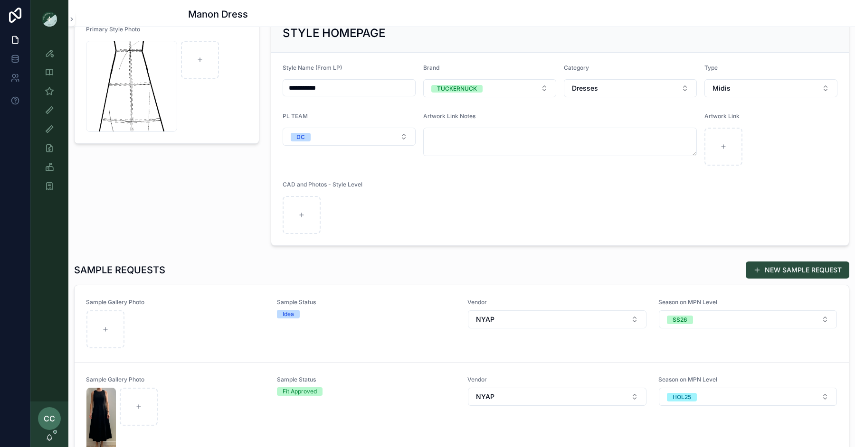
scroll to position [170, 0]
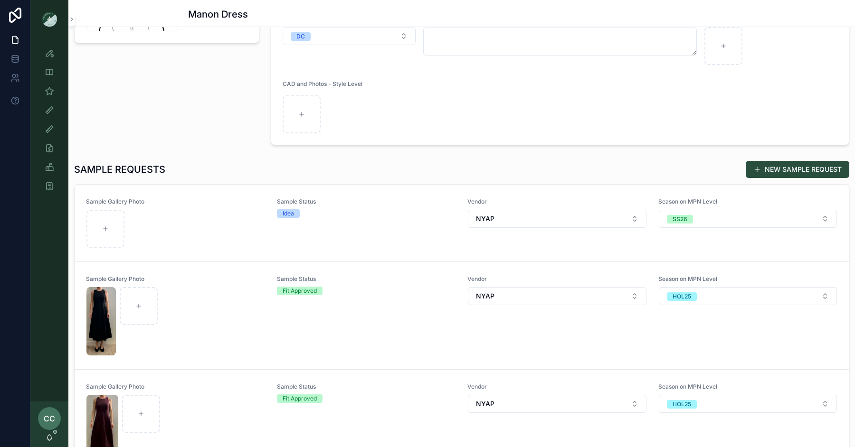
click at [222, 206] on div "Sample Gallery Photo" at bounding box center [175, 223] width 179 height 50
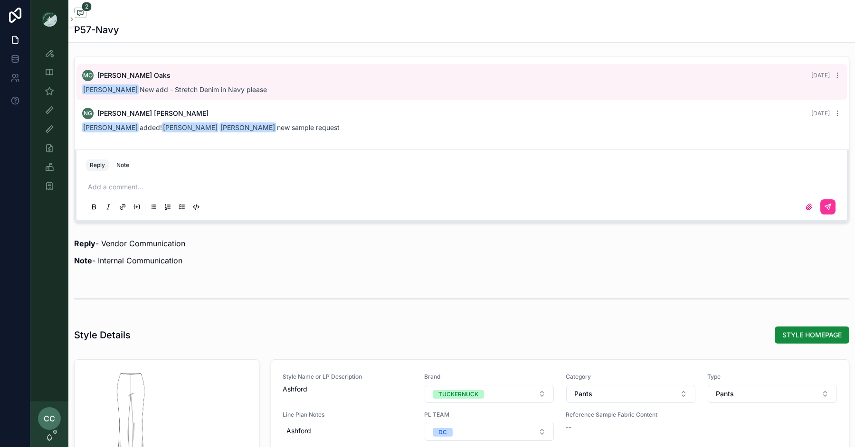
scroll to position [733, 0]
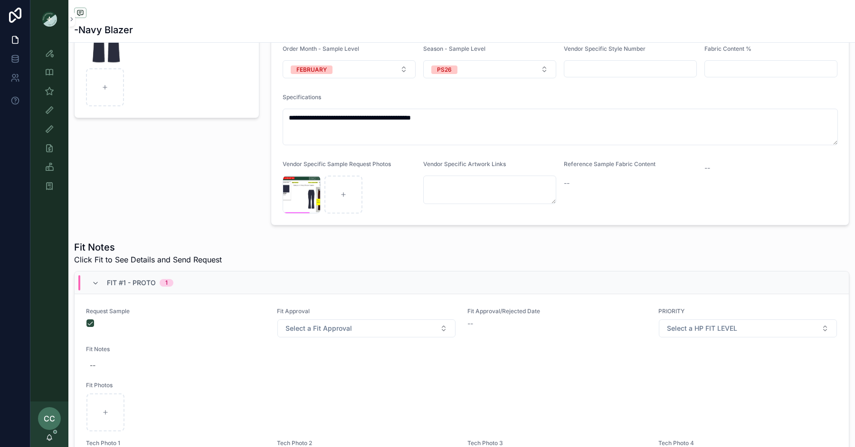
scroll to position [149, 0]
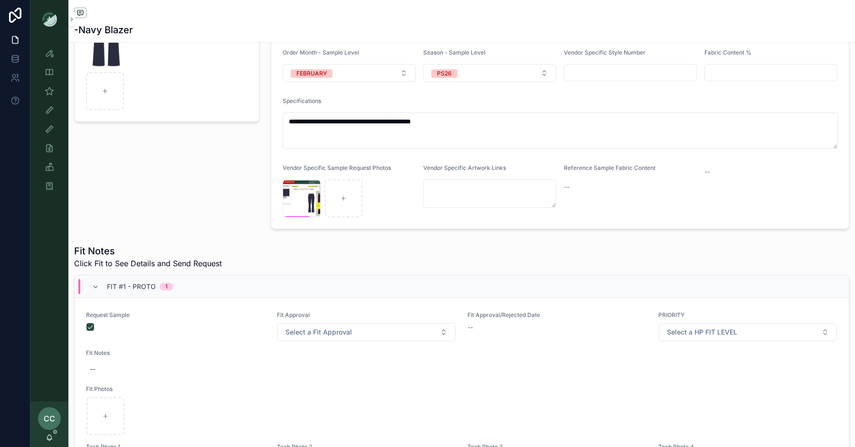
click at [291, 196] on div "Screenshot-2025-07-17-at-3.28.54-PM .png" at bounding box center [302, 198] width 38 height 38
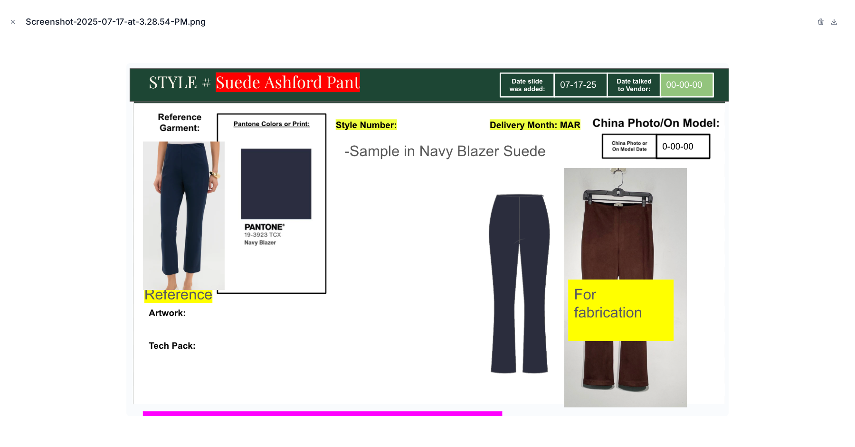
click at [12, 26] on button "Close modal" at bounding box center [13, 22] width 10 height 10
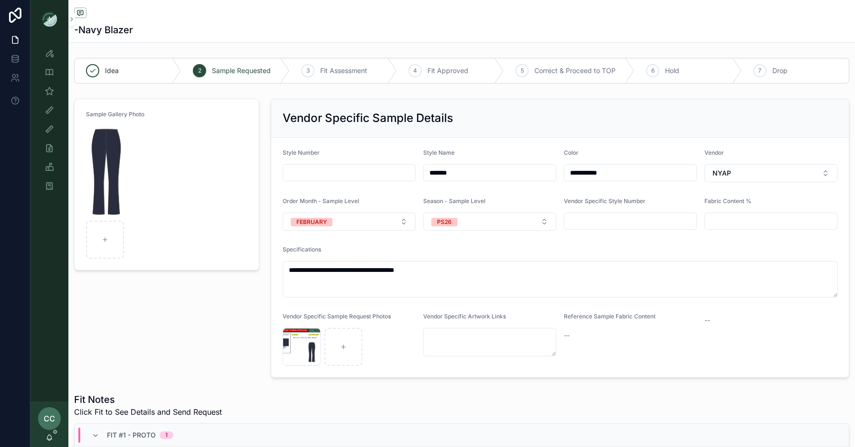
click at [290, 345] on div "Screenshot-2025-07-14-at-9.25.17-AM .png" at bounding box center [302, 347] width 38 height 38
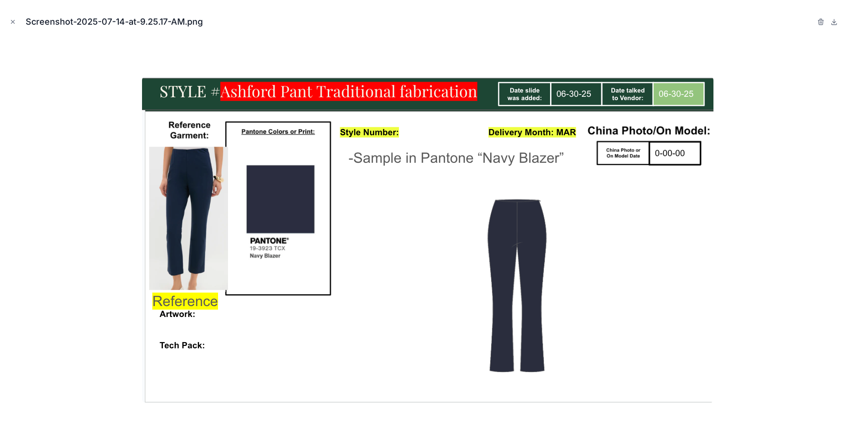
click at [13, 26] on button "Close modal" at bounding box center [13, 22] width 10 height 10
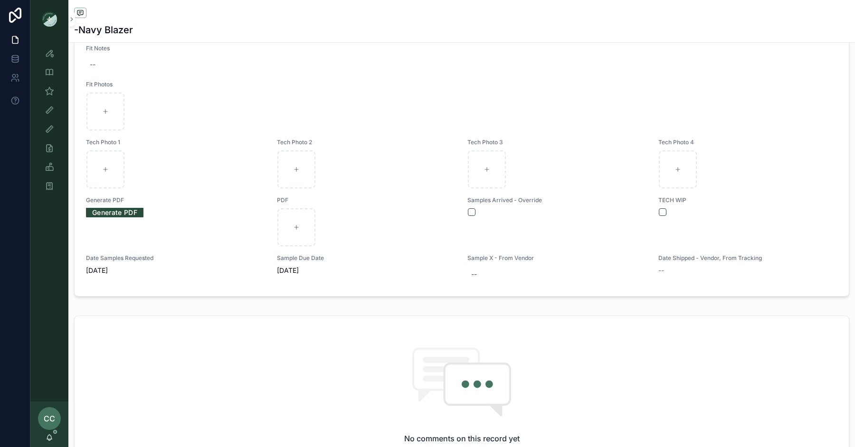
scroll to position [479, 0]
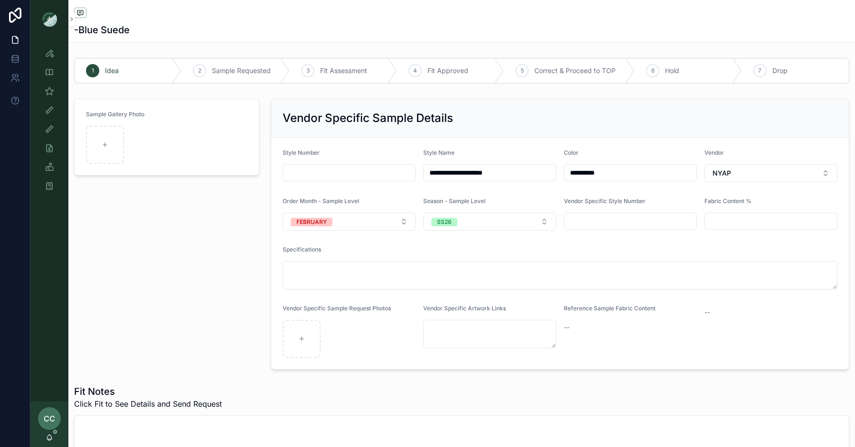
click at [163, 255] on div "Sample Gallery Photo" at bounding box center [166, 234] width 197 height 279
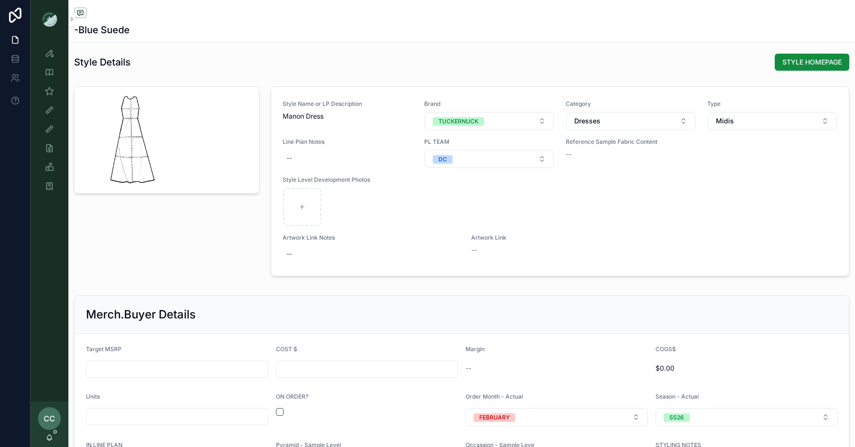
scroll to position [1109, 0]
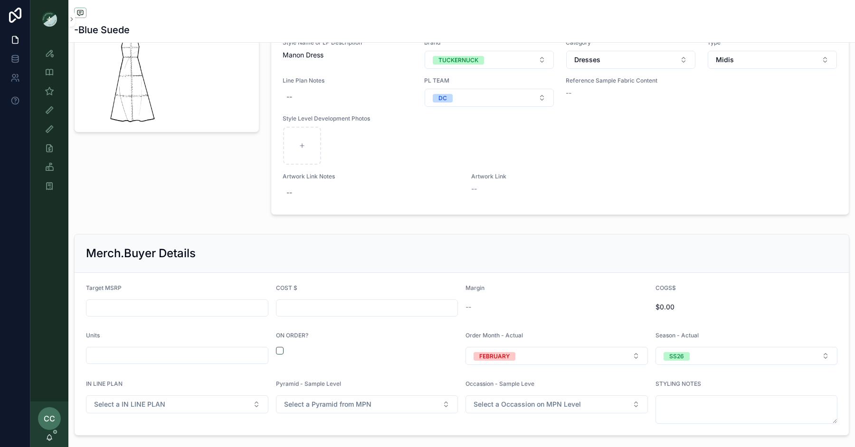
click at [278, 347] on button "scrollable content" at bounding box center [280, 351] width 8 height 8
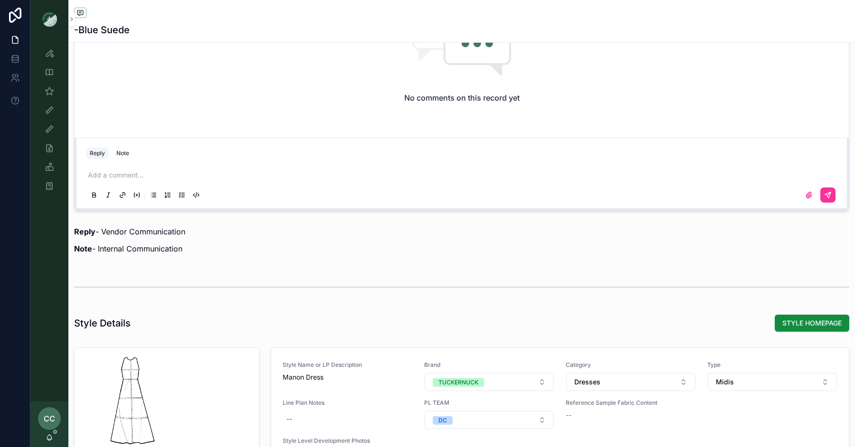
scroll to position [732, 0]
